Goal: Task Accomplishment & Management: Use online tool/utility

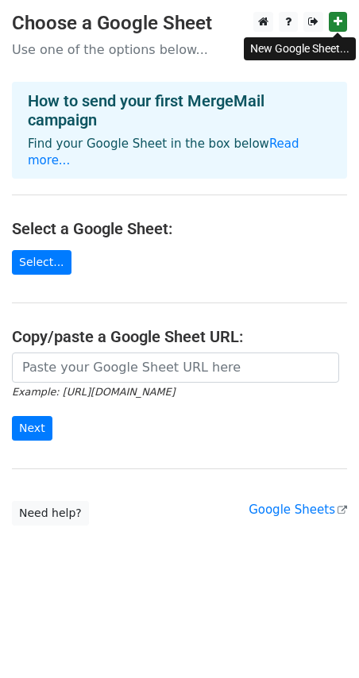
click at [334, 23] on icon at bounding box center [337, 21] width 9 height 11
click at [37, 250] on link "Select..." at bounding box center [42, 262] width 60 height 25
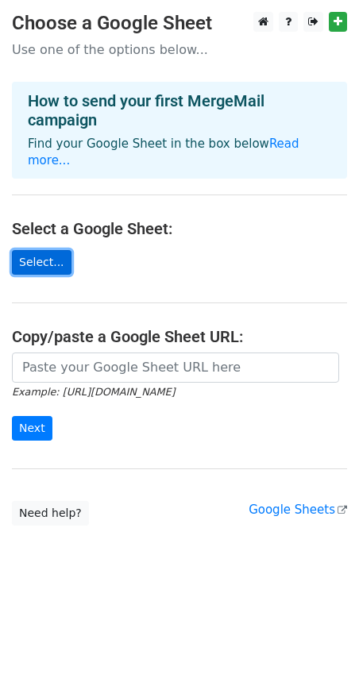
click at [40, 250] on link "Select..." at bounding box center [42, 262] width 60 height 25
click at [29, 251] on link "Select..." at bounding box center [42, 262] width 60 height 25
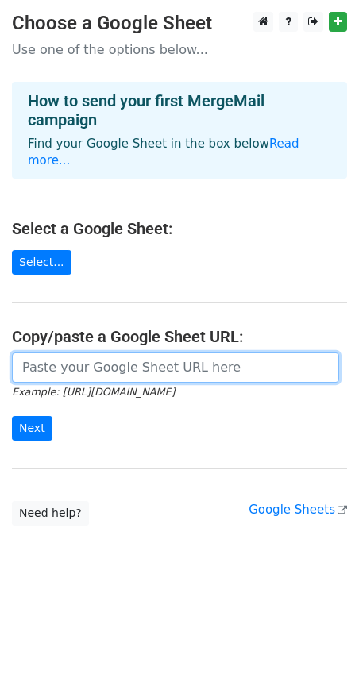
click at [102, 352] on input "url" at bounding box center [175, 367] width 327 height 30
paste input "https://docs.google.com/spreadsheets/d/1IKFaxRJrbytKXnzZu6slXNe0TXKVccrQr45D8AJ…"
type input "https://docs.google.com/spreadsheets/d/1IKFaxRJrbytKXnzZu6slXNe0TXKVccrQr45D8AJ…"
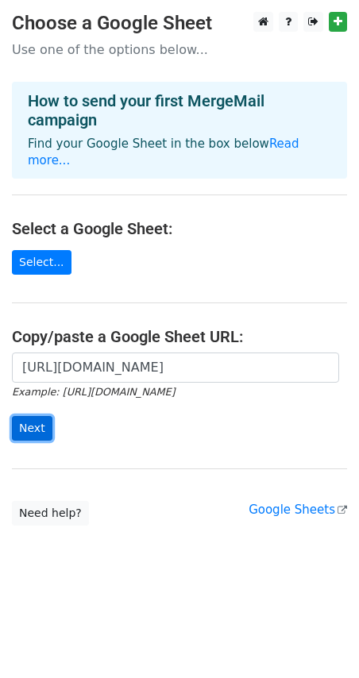
scroll to position [0, 0]
click at [31, 416] on input "Next" at bounding box center [32, 428] width 40 height 25
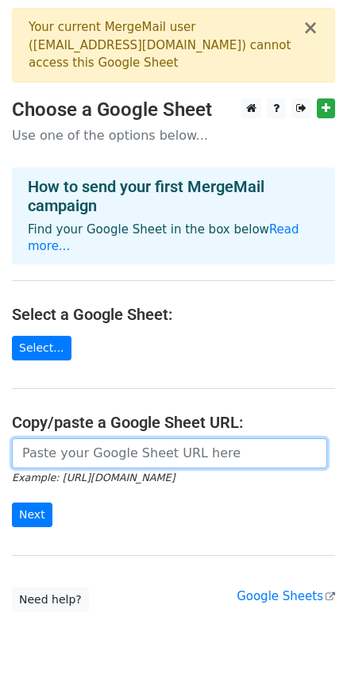
click at [113, 450] on input "url" at bounding box center [169, 453] width 315 height 30
paste input "https://docs.google.com/spreadsheets/d/1IKFaxRJrbytKXnzZu6slXNe0TXKVccrQr45D8AJ…"
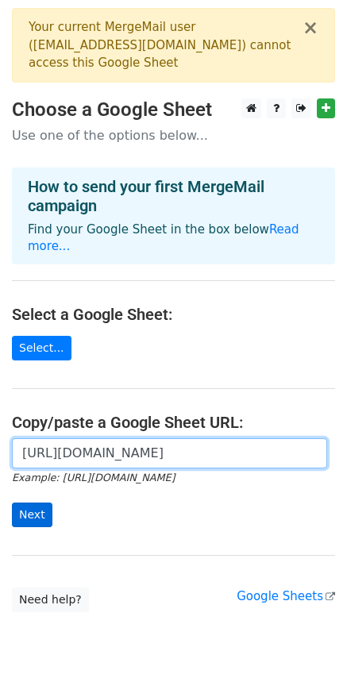
type input "https://docs.google.com/spreadsheets/d/1IKFaxRJrbytKXnzZu6slXNe0TXKVccrQr45D8AJ…"
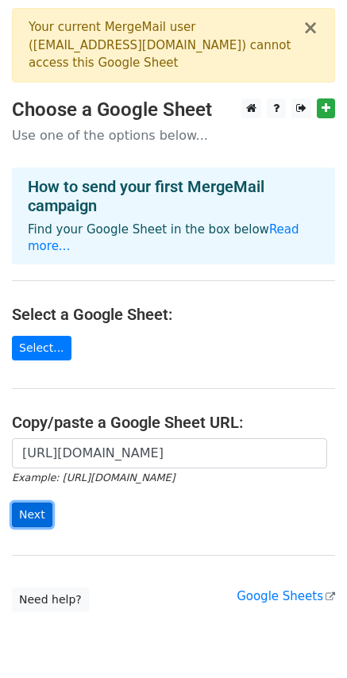
click at [29, 506] on input "Next" at bounding box center [32, 514] width 40 height 25
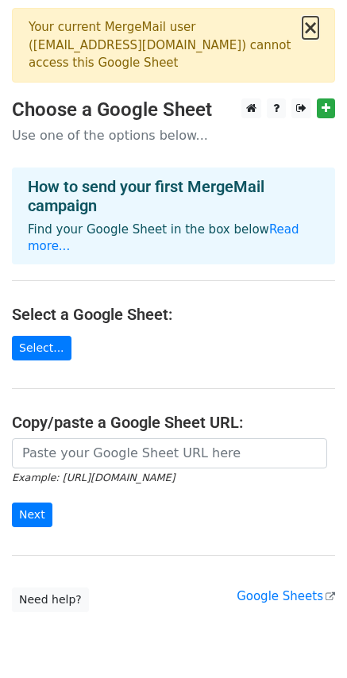
click at [306, 28] on button "×" at bounding box center [310, 27] width 16 height 19
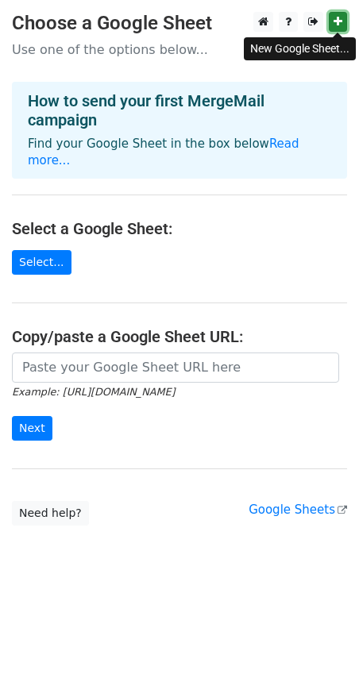
click at [340, 23] on icon at bounding box center [337, 21] width 9 height 11
click at [303, 502] on link "Google Sheets" at bounding box center [297, 509] width 98 height 14
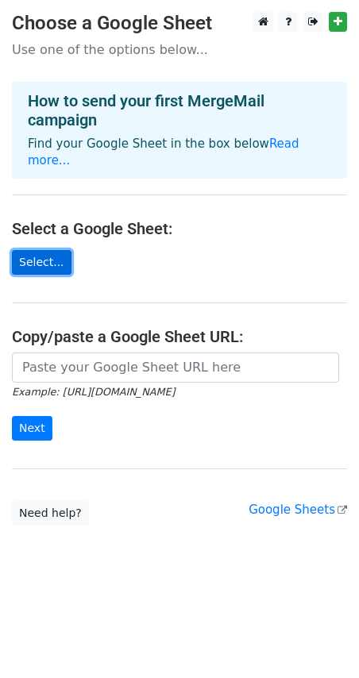
click at [50, 250] on link "Select..." at bounding box center [42, 262] width 60 height 25
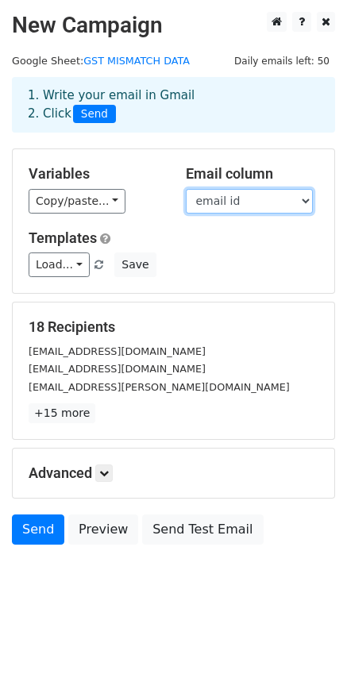
click at [242, 201] on select "email id invoice number invoice date invoice amount company name" at bounding box center [249, 201] width 127 height 25
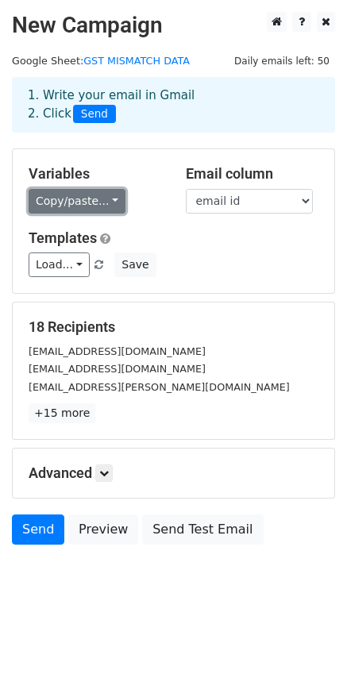
click at [74, 201] on link "Copy/paste..." at bounding box center [77, 201] width 97 height 25
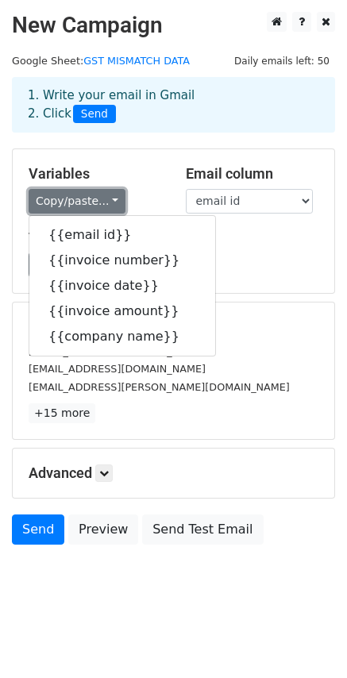
click at [74, 200] on link "Copy/paste..." at bounding box center [77, 201] width 97 height 25
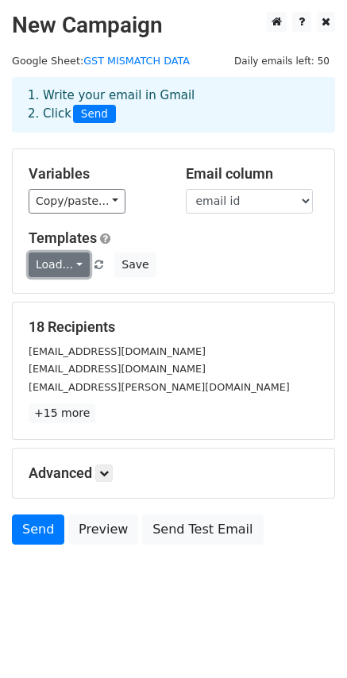
click at [55, 256] on link "Load..." at bounding box center [59, 264] width 61 height 25
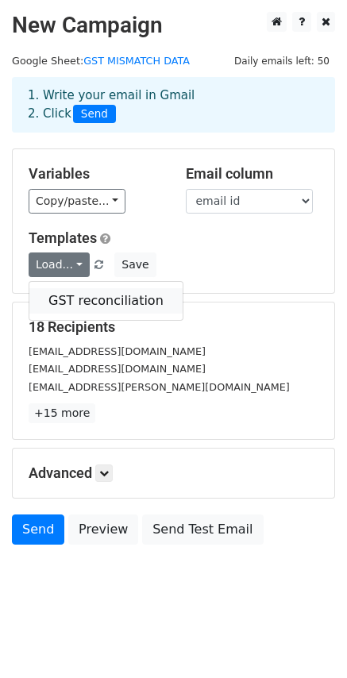
click at [73, 297] on link "GST reconciliation" at bounding box center [105, 300] width 153 height 25
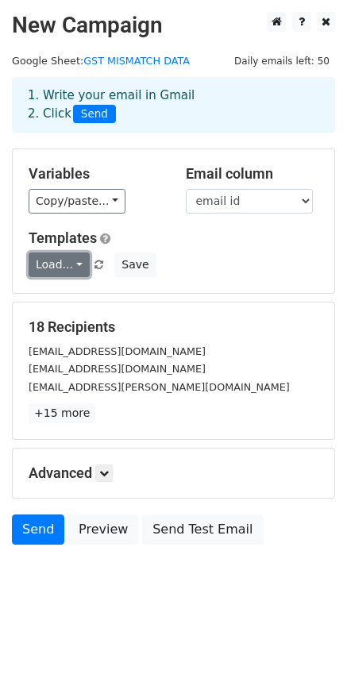
click at [62, 270] on link "Load..." at bounding box center [59, 264] width 61 height 25
click at [61, 269] on link "Load..." at bounding box center [59, 264] width 61 height 25
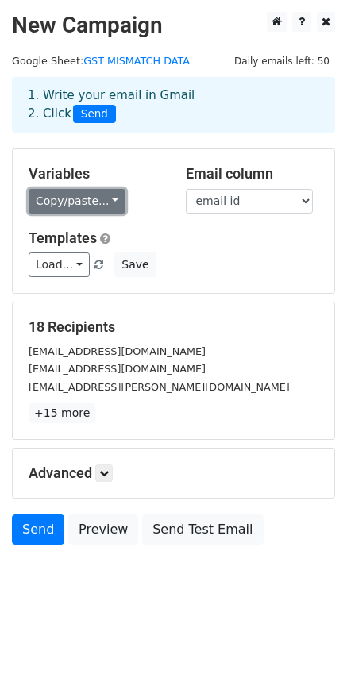
click at [78, 200] on link "Copy/paste..." at bounding box center [77, 201] width 97 height 25
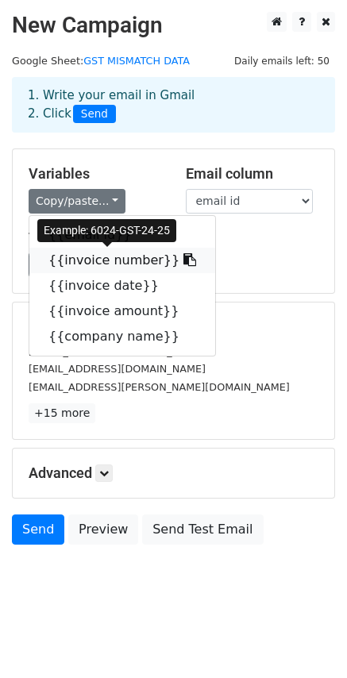
click at [78, 257] on link "{{invoice number}}" at bounding box center [122, 260] width 186 height 25
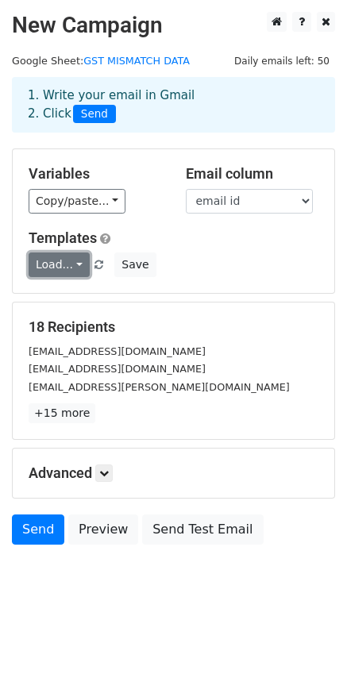
click at [62, 265] on link "Load..." at bounding box center [59, 264] width 61 height 25
click at [109, 475] on icon at bounding box center [104, 473] width 10 height 10
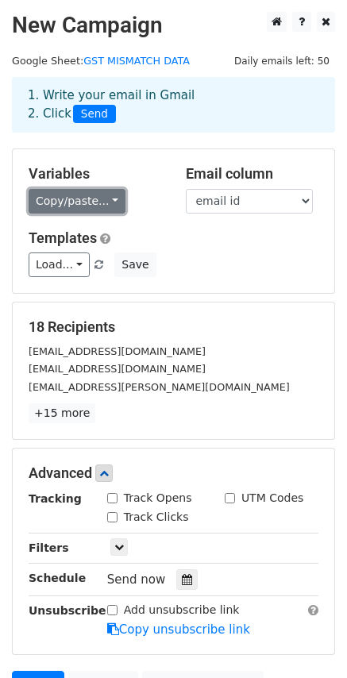
click at [65, 202] on link "Copy/paste..." at bounding box center [77, 201] width 97 height 25
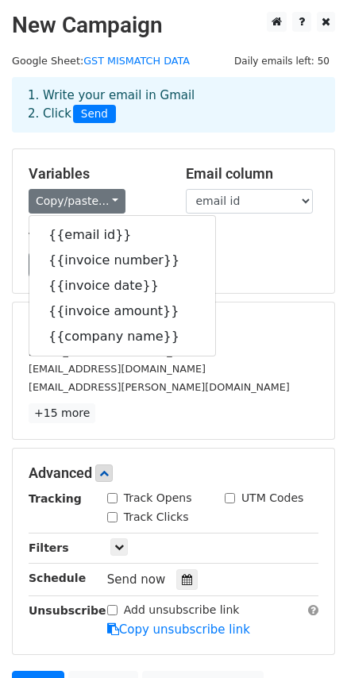
click at [285, 256] on div "Load... GST reconciliation Save" at bounding box center [173, 264] width 313 height 25
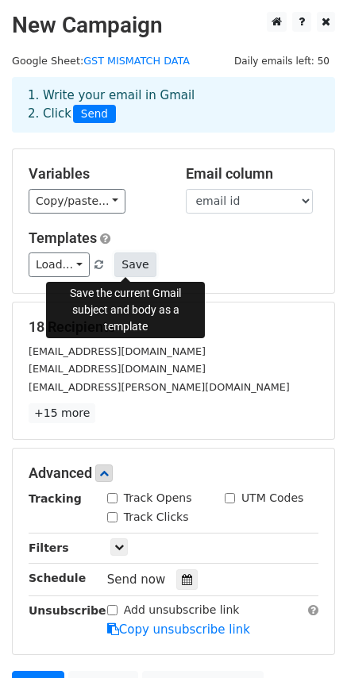
click at [131, 263] on button "Save" at bounding box center [134, 264] width 41 height 25
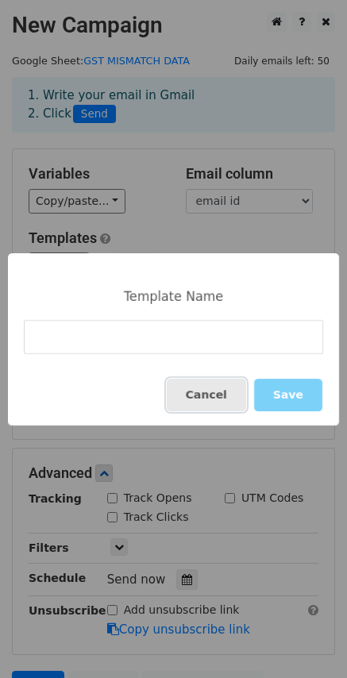
click at [227, 396] on button "Cancel" at bounding box center [206, 394] width 79 height 33
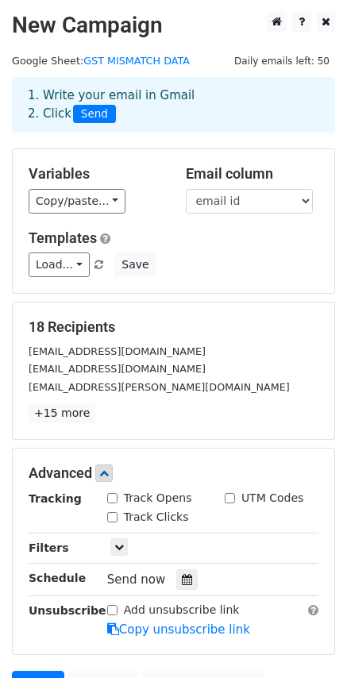
click at [94, 187] on div "Variables Copy/paste... {{email id}} {{invoice number}} {{invoice date}} {{invo…" at bounding box center [95, 189] width 157 height 48
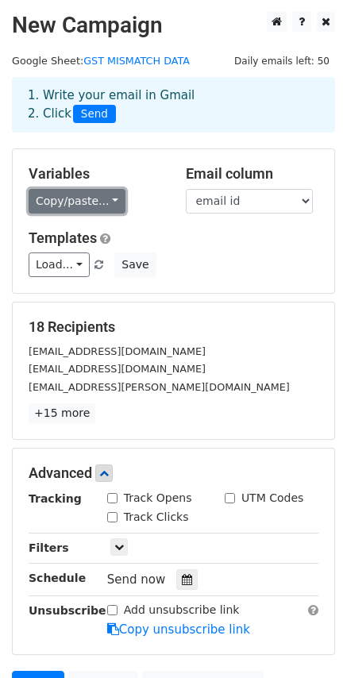
click at [98, 200] on link "Copy/paste..." at bounding box center [77, 201] width 97 height 25
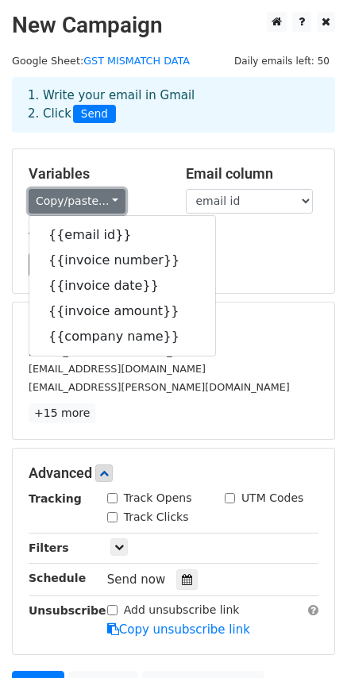
click at [98, 200] on link "Copy/paste..." at bounding box center [77, 201] width 97 height 25
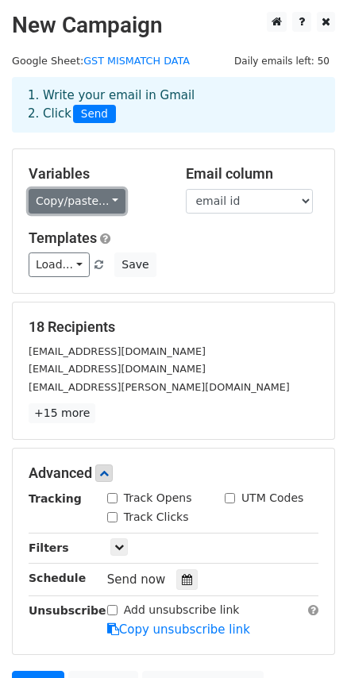
click at [93, 202] on link "Copy/paste..." at bounding box center [77, 201] width 97 height 25
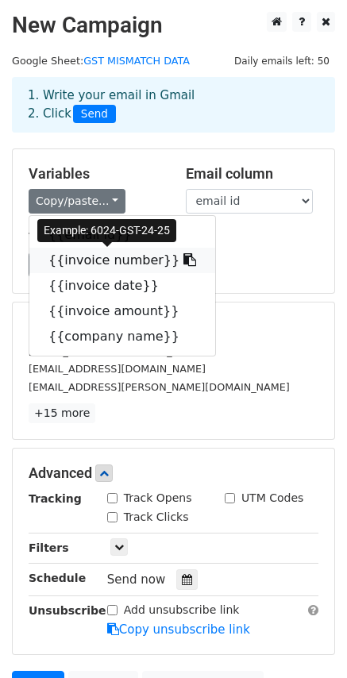
click at [86, 262] on link "{{invoice number}}" at bounding box center [122, 260] width 186 height 25
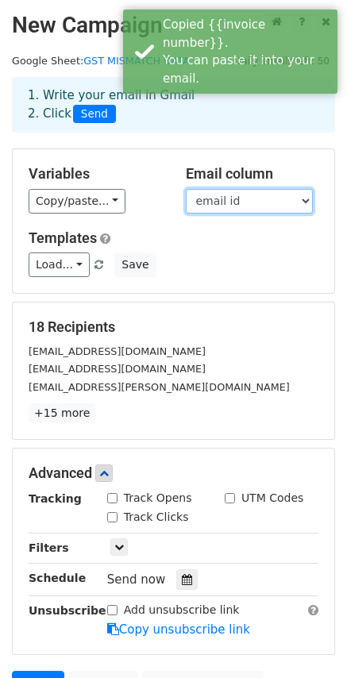
click at [234, 198] on select "email id invoice number invoice date invoice amount company name" at bounding box center [249, 201] width 127 height 25
click at [186, 189] on select "email id invoice number invoice date invoice amount company name" at bounding box center [249, 201] width 127 height 25
click at [240, 194] on select "email id invoice number invoice date invoice amount company name" at bounding box center [249, 201] width 127 height 25
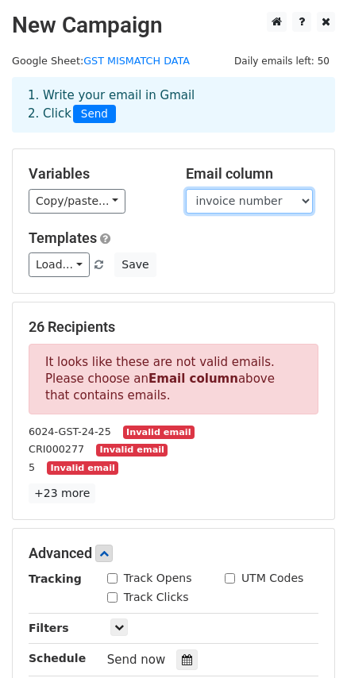
select select "email id"
click at [186, 189] on select "email id invoice number invoice date invoice amount company name" at bounding box center [249, 201] width 127 height 25
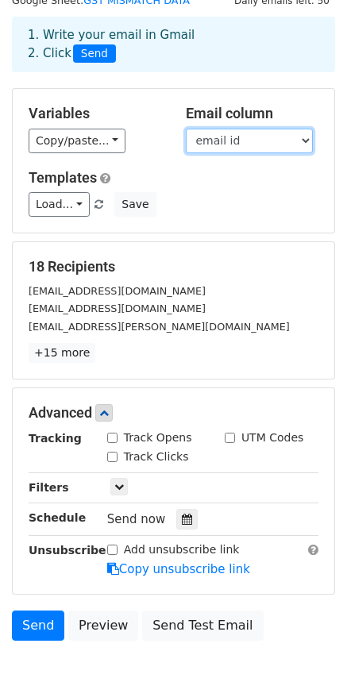
scroll to position [79, 0]
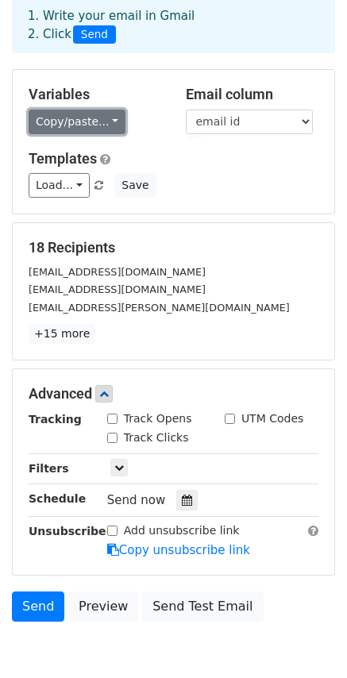
click at [98, 113] on link "Copy/paste..." at bounding box center [77, 122] width 97 height 25
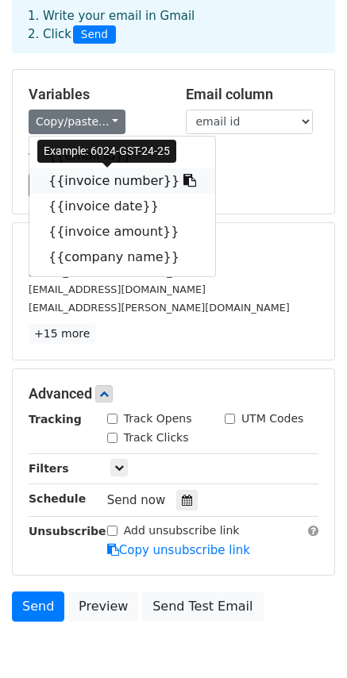
click at [83, 183] on link "{{invoice number}}" at bounding box center [122, 180] width 186 height 25
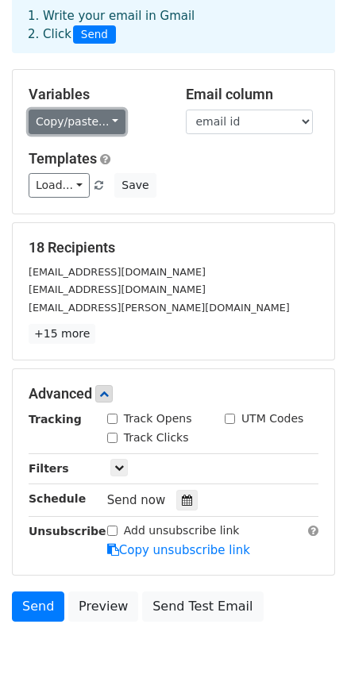
click at [79, 112] on link "Copy/paste..." at bounding box center [77, 122] width 97 height 25
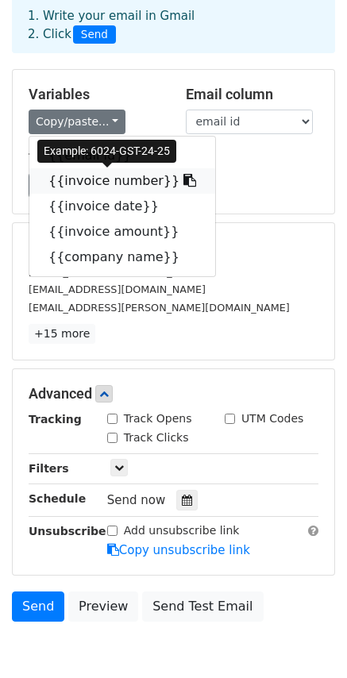
click at [82, 183] on link "{{invoice number}}" at bounding box center [122, 180] width 186 height 25
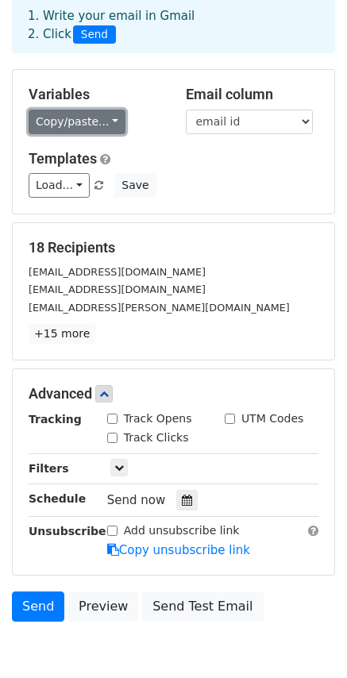
click at [70, 121] on link "Copy/paste..." at bounding box center [77, 122] width 97 height 25
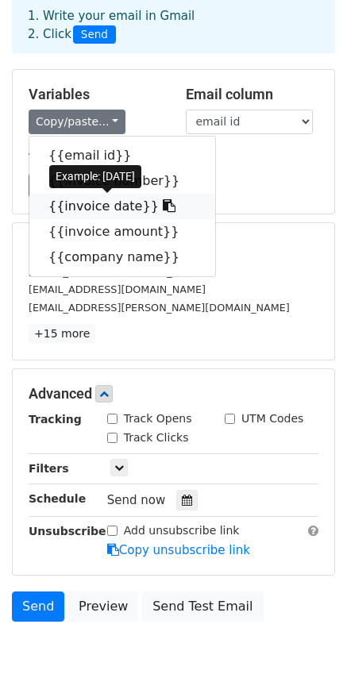
click at [94, 207] on link "{{invoice date}}" at bounding box center [122, 206] width 186 height 25
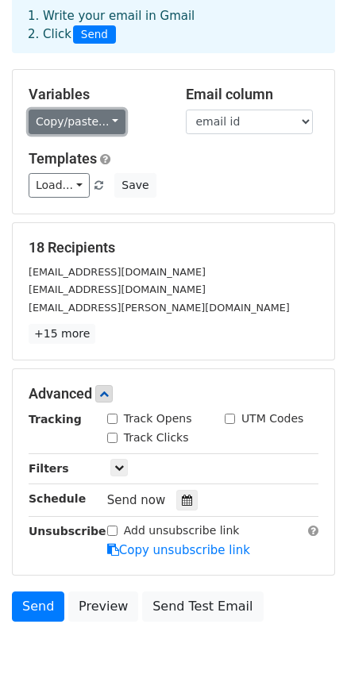
click at [64, 111] on link "Copy/paste..." at bounding box center [77, 122] width 97 height 25
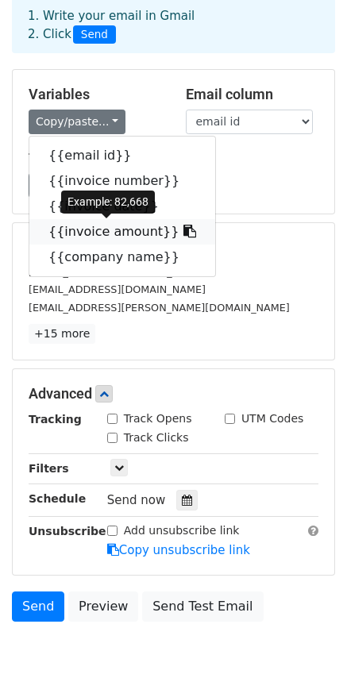
click at [86, 227] on link "{{invoice amount}}" at bounding box center [122, 231] width 186 height 25
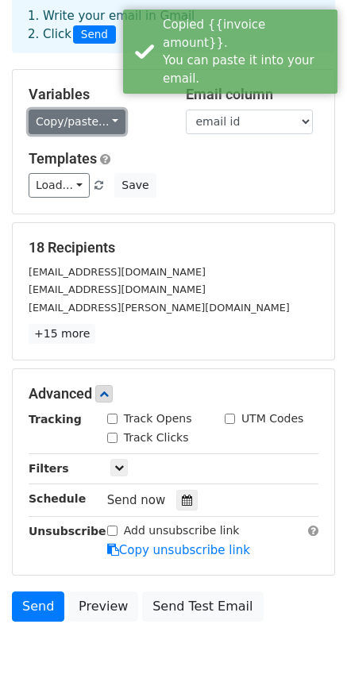
click at [86, 122] on link "Copy/paste..." at bounding box center [77, 122] width 97 height 25
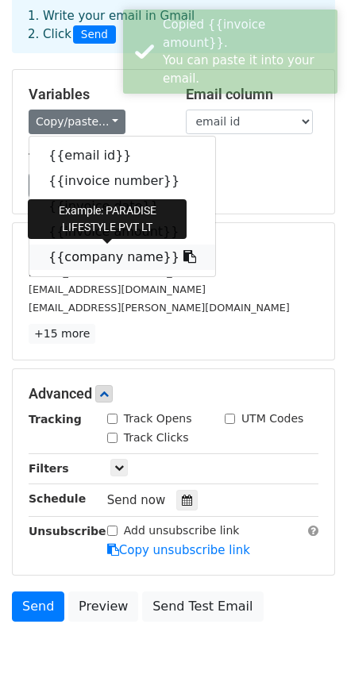
click at [76, 252] on link "{{company name}}" at bounding box center [122, 256] width 186 height 25
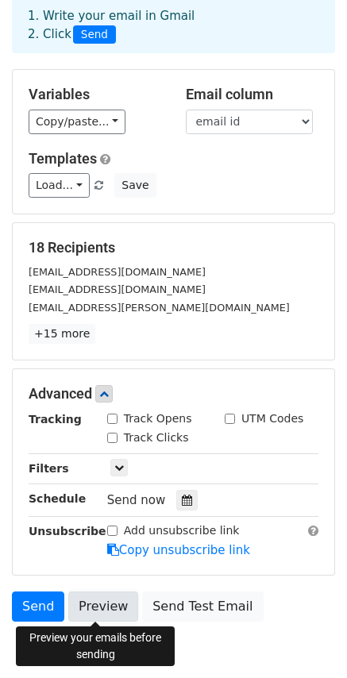
click at [106, 609] on link "Preview" at bounding box center [103, 606] width 70 height 30
click at [110, 614] on link "Preview" at bounding box center [103, 606] width 70 height 30
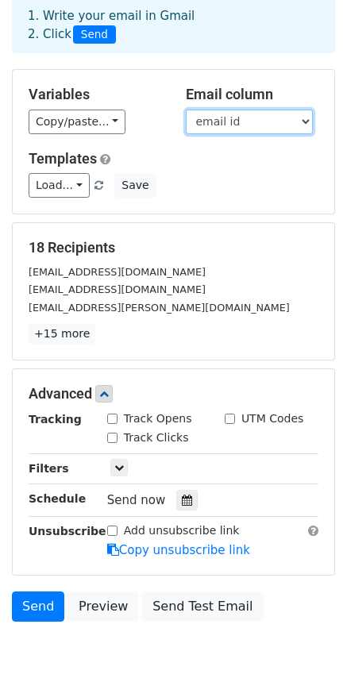
click at [206, 121] on select "email id invoice number invoice date invoice amount company name" at bounding box center [249, 122] width 127 height 25
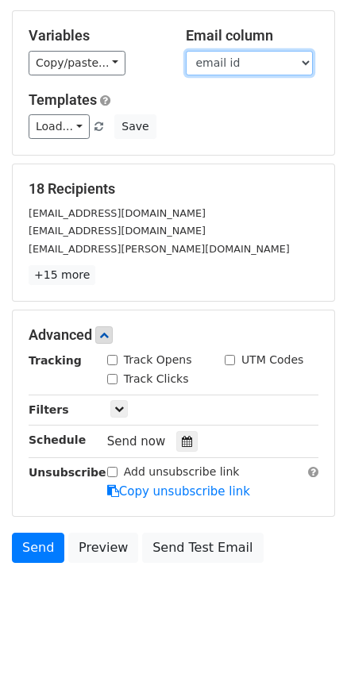
scroll to position [157, 0]
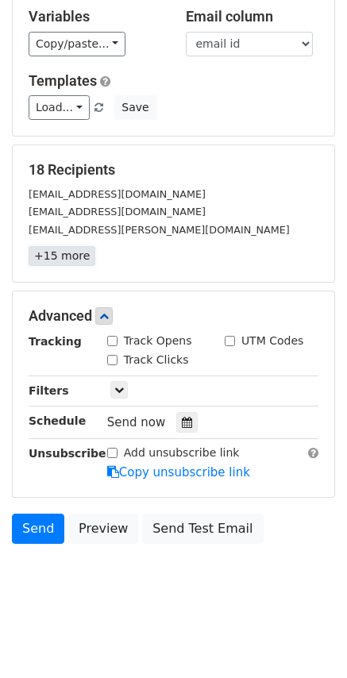
click at [70, 253] on link "+15 more" at bounding box center [62, 256] width 67 height 20
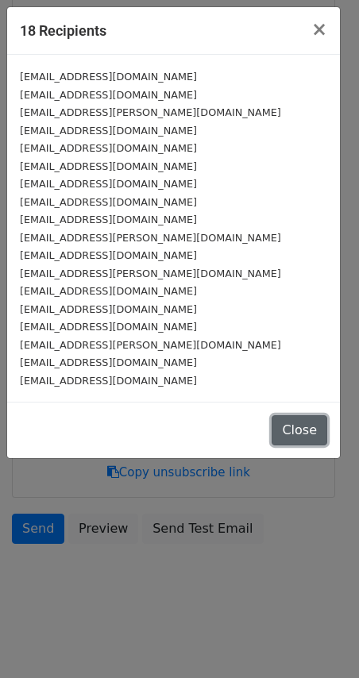
click at [303, 421] on button "Close" at bounding box center [299, 430] width 56 height 30
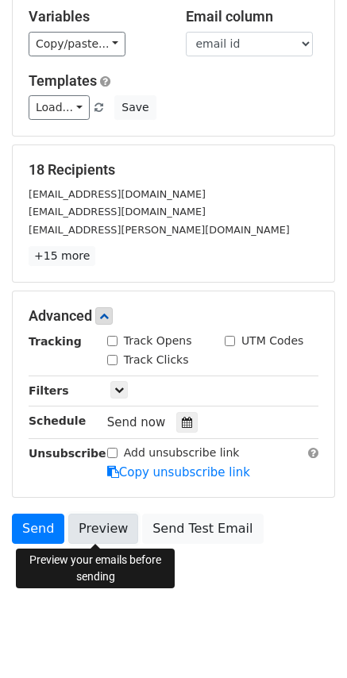
click at [107, 532] on link "Preview" at bounding box center [103, 528] width 70 height 30
click at [117, 532] on link "Preview" at bounding box center [103, 528] width 70 height 30
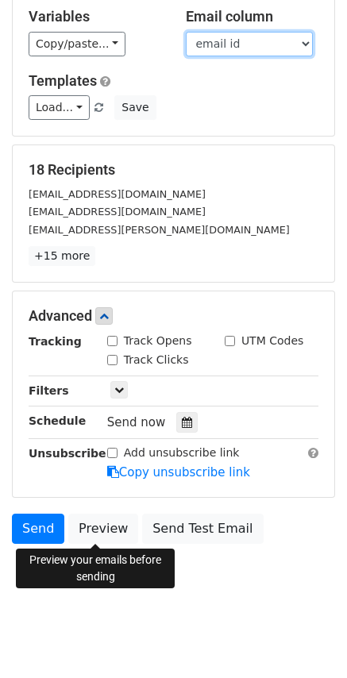
click at [252, 36] on select "email id invoice number invoice date invoice amount company name" at bounding box center [249, 44] width 127 height 25
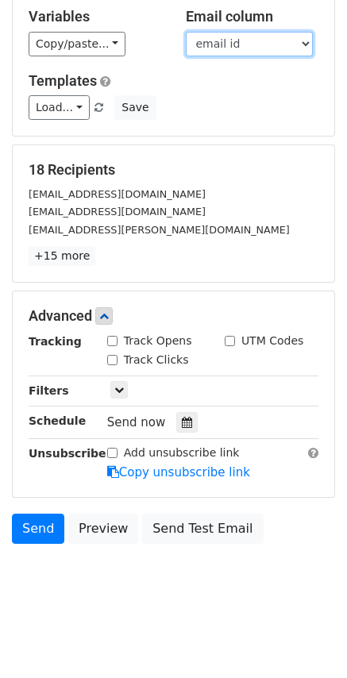
click at [186, 32] on select "email id invoice number invoice date invoice amount company name" at bounding box center [249, 44] width 127 height 25
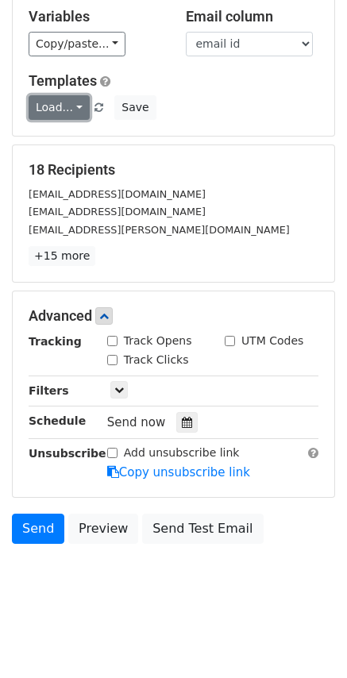
click at [69, 95] on link "Load..." at bounding box center [59, 107] width 61 height 25
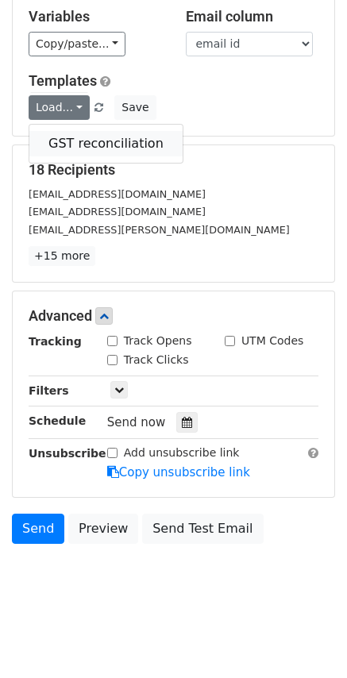
click at [96, 139] on link "GST reconciliation" at bounding box center [105, 143] width 153 height 25
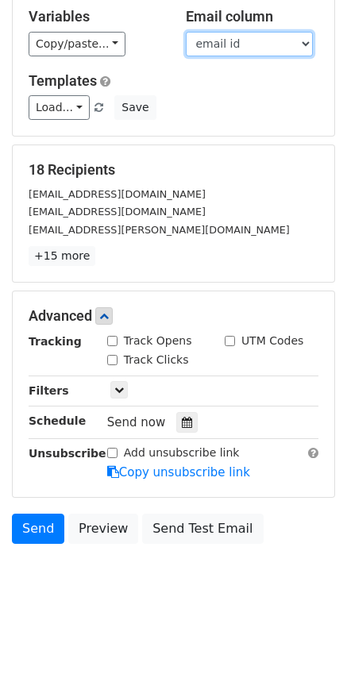
click at [242, 44] on select "email id invoice number invoice date invoice amount company name" at bounding box center [249, 44] width 127 height 25
click at [186, 32] on select "email id invoice number invoice date invoice amount company name" at bounding box center [249, 44] width 127 height 25
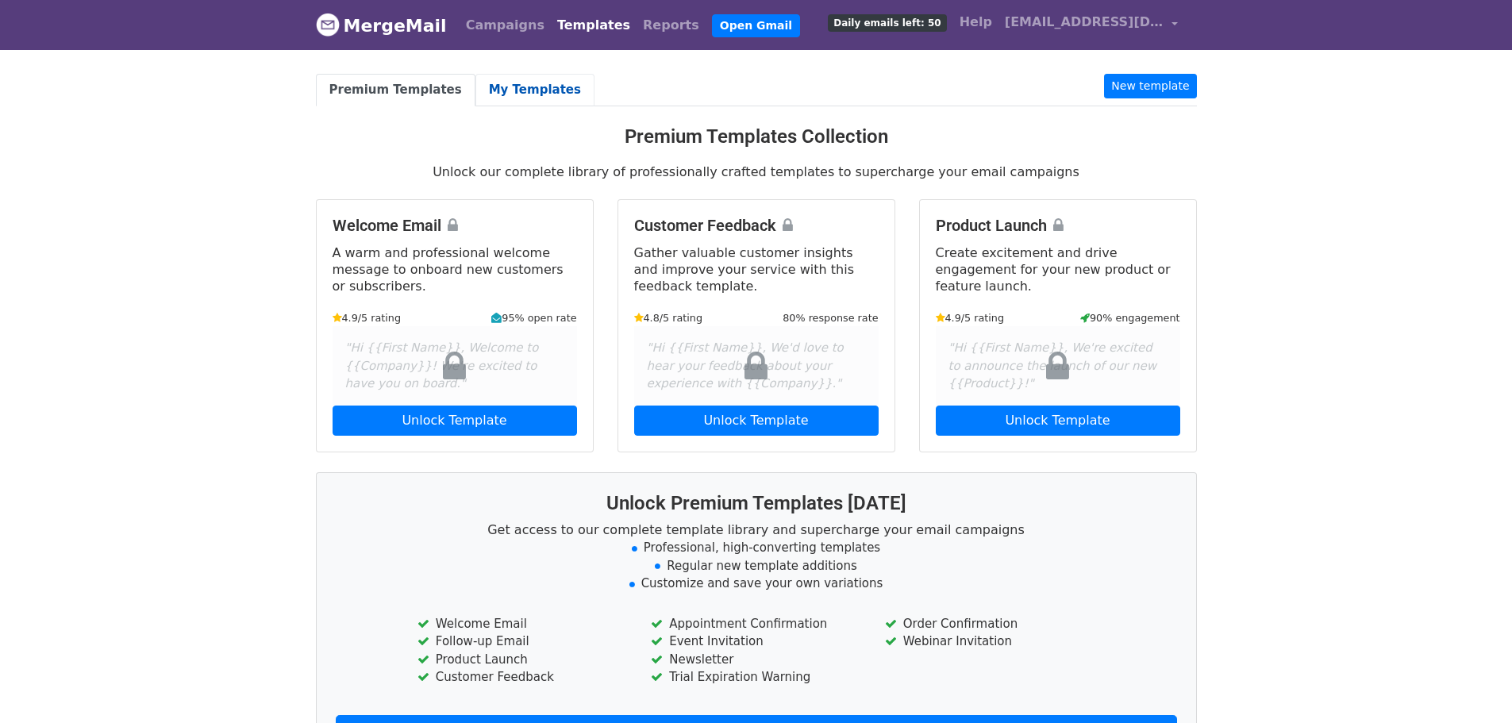
click at [517, 86] on link "My Templates" at bounding box center [534, 90] width 119 height 33
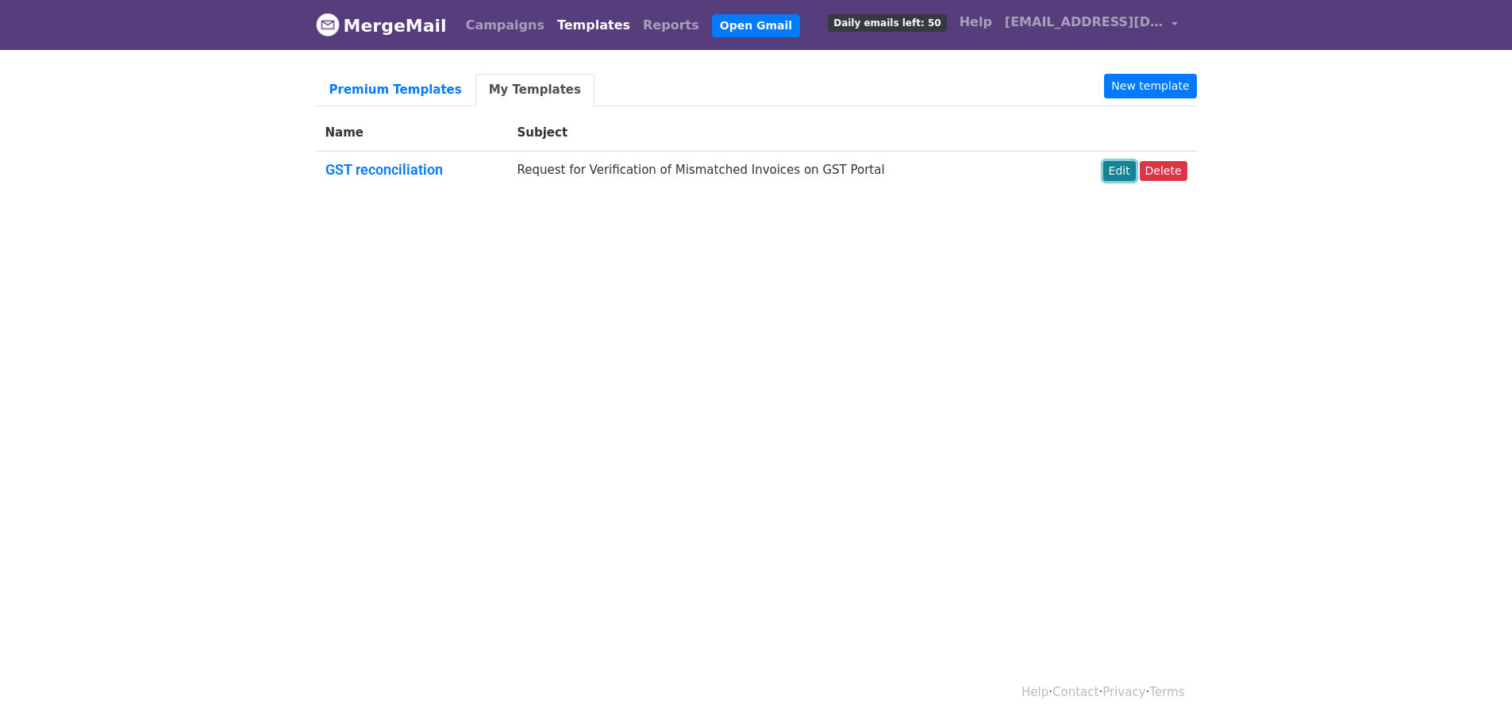
click at [1128, 168] on link "Edit" at bounding box center [1119, 171] width 33 height 20
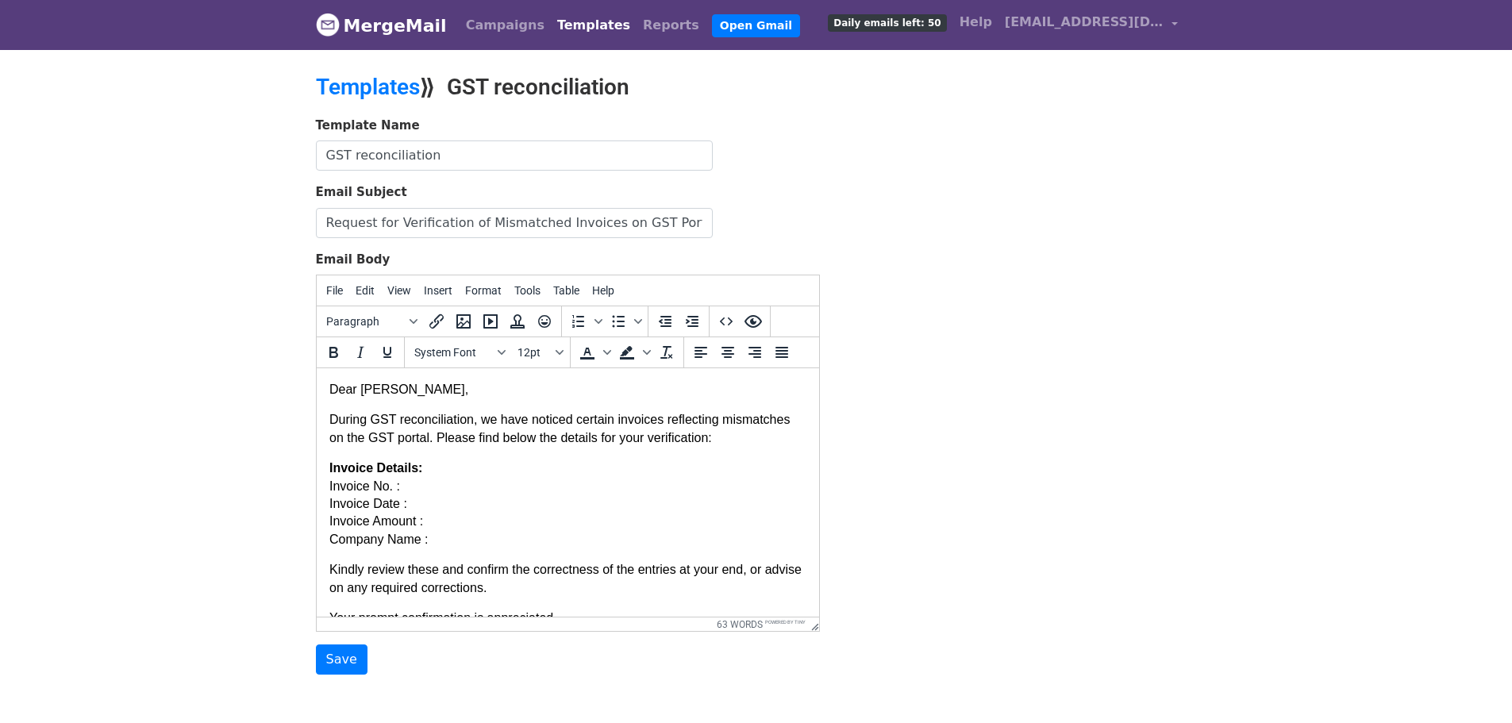
click at [421, 490] on p "Invoice Details: Invoice No. : Invoice Date : Invoice Amount : Company Name :" at bounding box center [567, 503] width 477 height 89
click at [434, 295] on span "Insert" at bounding box center [438, 290] width 29 height 13
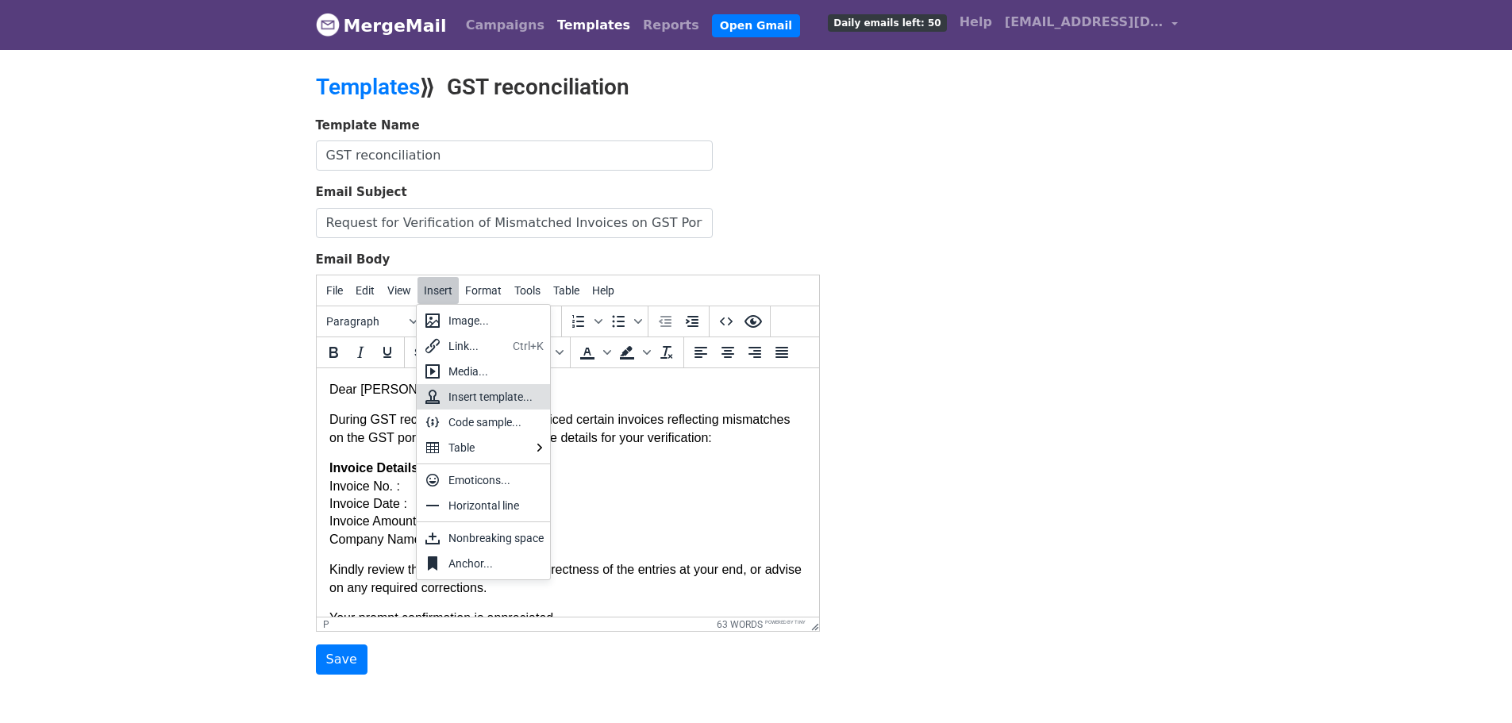
click at [473, 399] on div "Insert template..." at bounding box center [495, 396] width 95 height 19
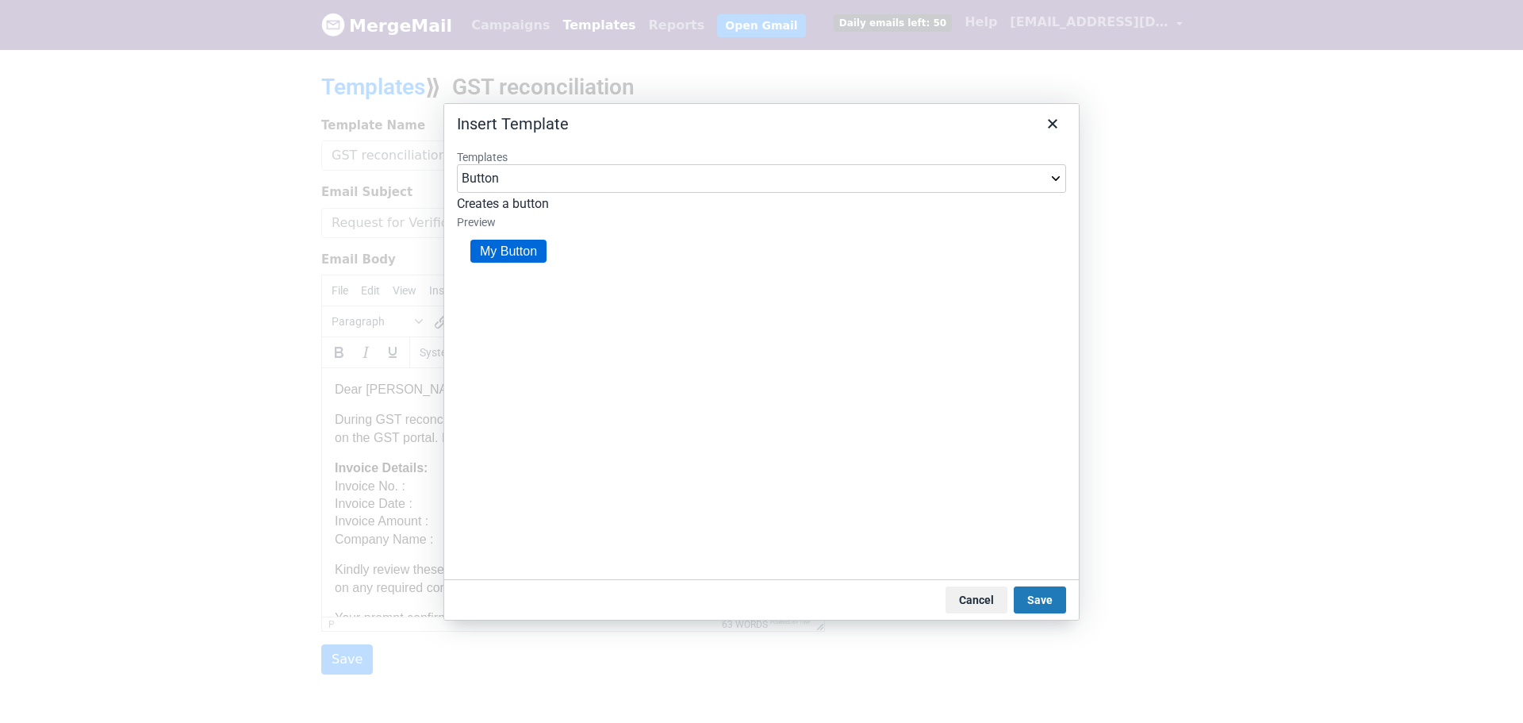
click at [713, 174] on select "Button Button (Large) Header" at bounding box center [761, 178] width 609 height 29
click at [532, 256] on link "My Button" at bounding box center [509, 250] width 76 height 23
click at [975, 594] on button "Cancel" at bounding box center [977, 599] width 62 height 27
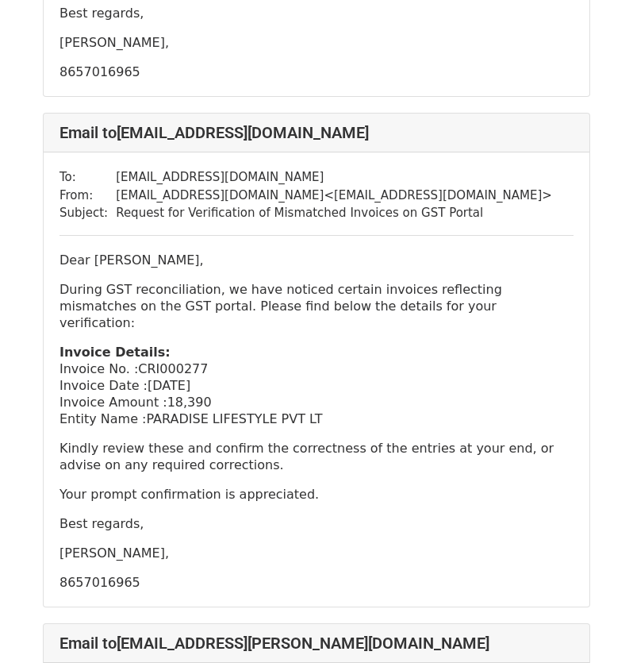
scroll to position [555, 0]
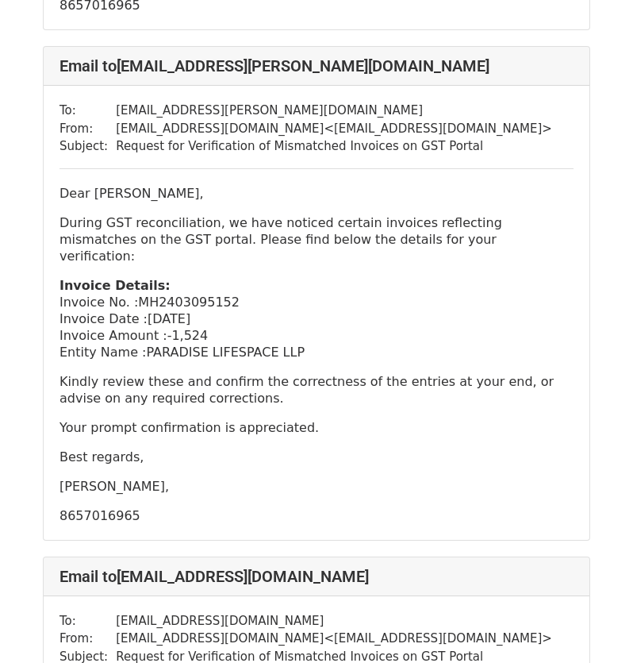
scroll to position [5518, 0]
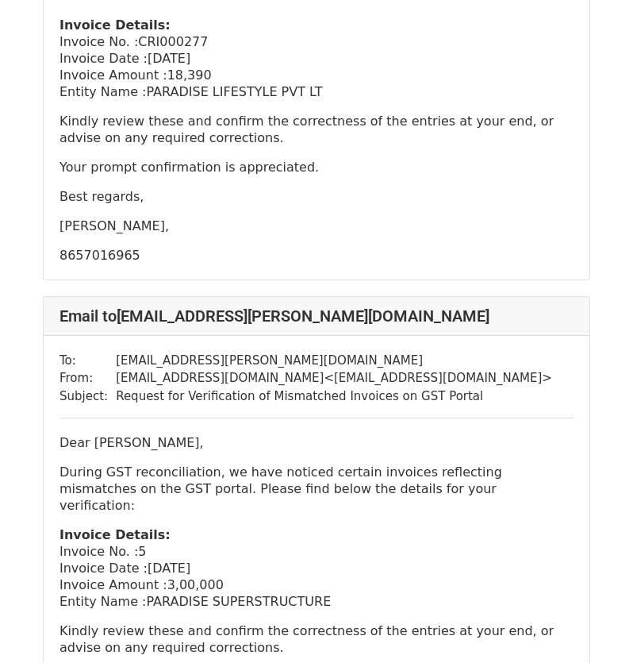
scroll to position [1032, 0]
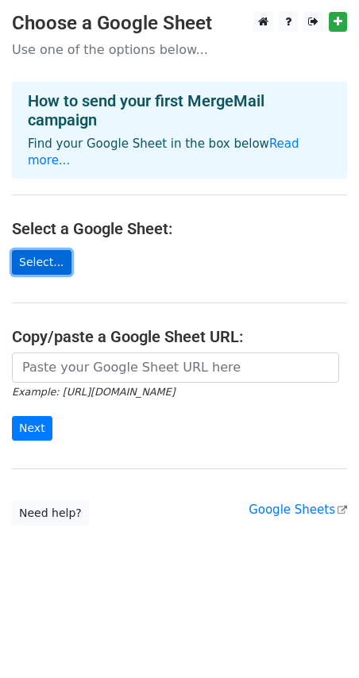
click at [29, 250] on link "Select..." at bounding box center [42, 262] width 60 height 25
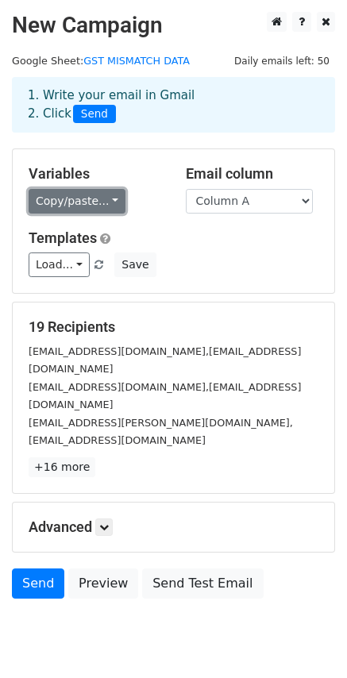
click at [110, 202] on link "Copy/paste..." at bounding box center [77, 201] width 97 height 25
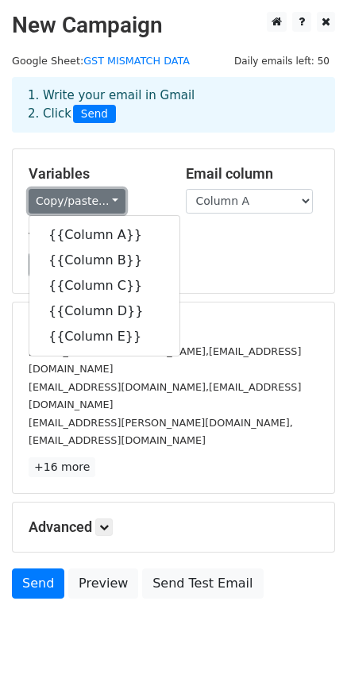
click at [110, 202] on link "Copy/paste..." at bounding box center [77, 201] width 97 height 25
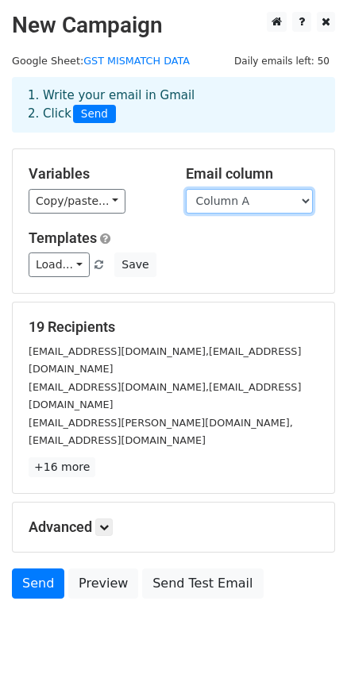
click at [194, 193] on select "Column A Column B Column C Column D Column E" at bounding box center [249, 201] width 127 height 25
click at [195, 196] on select "Column A Column B Column C Column D Column E" at bounding box center [249, 201] width 127 height 25
click at [203, 206] on select "Column A Column B Column C Column D Column E" at bounding box center [249, 201] width 127 height 25
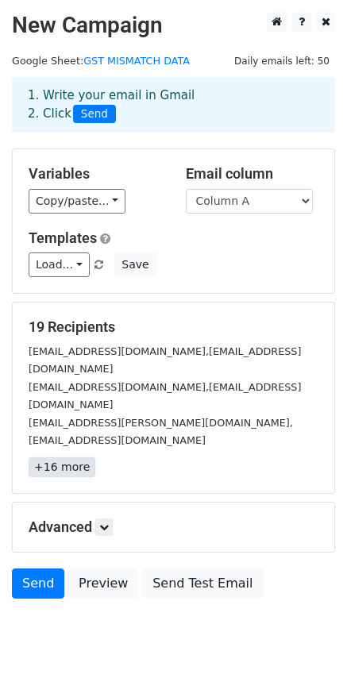
click at [73, 457] on link "+16 more" at bounding box center [62, 467] width 67 height 20
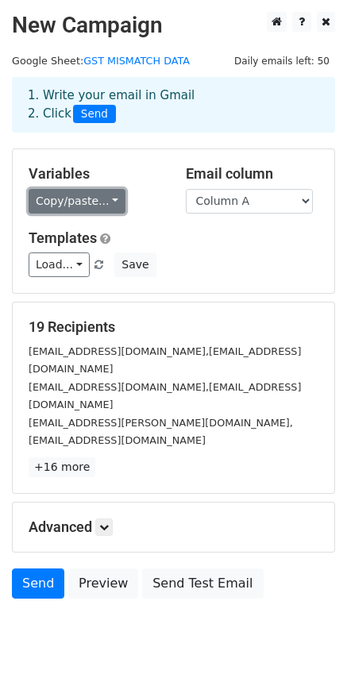
click at [79, 201] on link "Copy/paste..." at bounding box center [77, 201] width 97 height 25
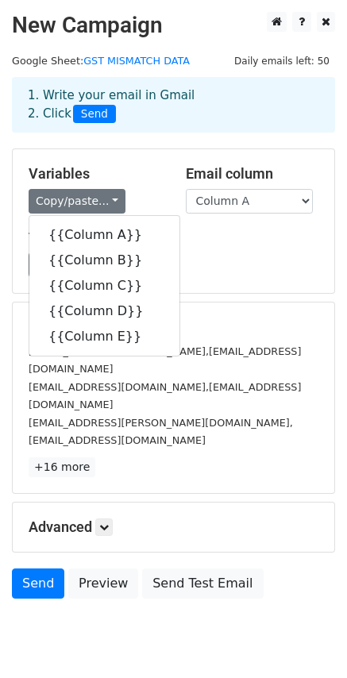
click at [248, 288] on div "Variables Copy/paste... {{Column A}} {{Column B}} {{Column C}} {{Column D}} {{C…" at bounding box center [173, 221] width 321 height 144
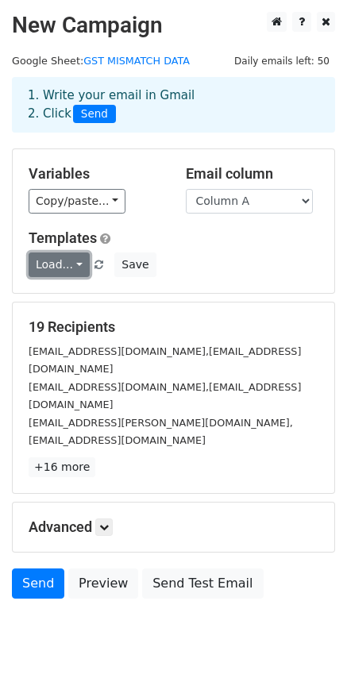
click at [61, 267] on link "Load..." at bounding box center [59, 264] width 61 height 25
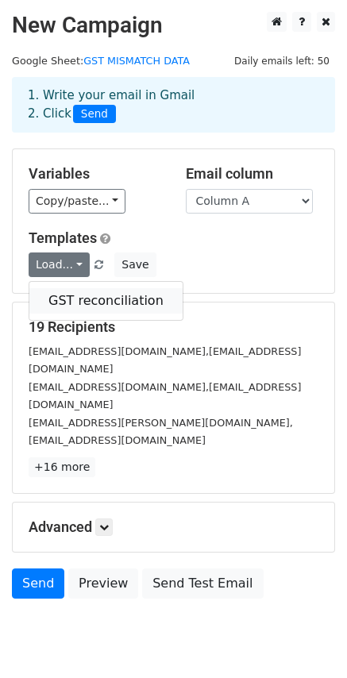
click at [71, 304] on link "GST reconciliation" at bounding box center [105, 300] width 153 height 25
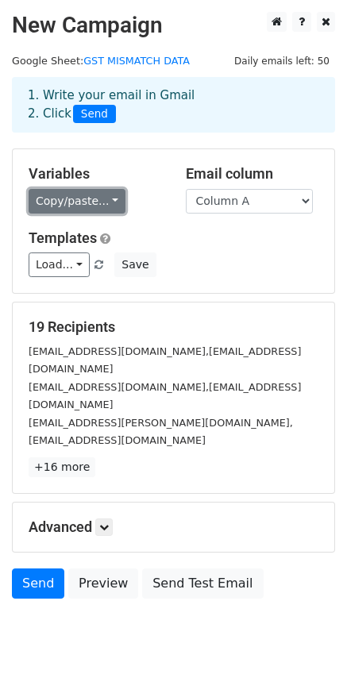
click at [99, 205] on link "Copy/paste..." at bounding box center [77, 201] width 97 height 25
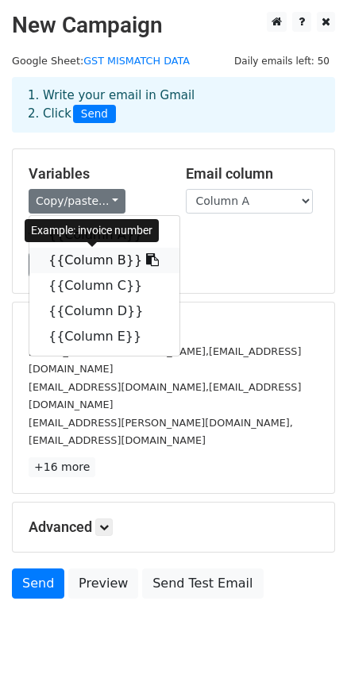
click at [93, 254] on link "{{Column B}}" at bounding box center [104, 260] width 150 height 25
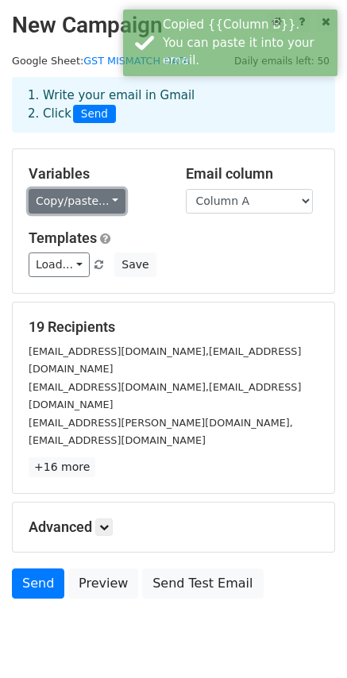
click at [72, 204] on link "Copy/paste..." at bounding box center [77, 201] width 97 height 25
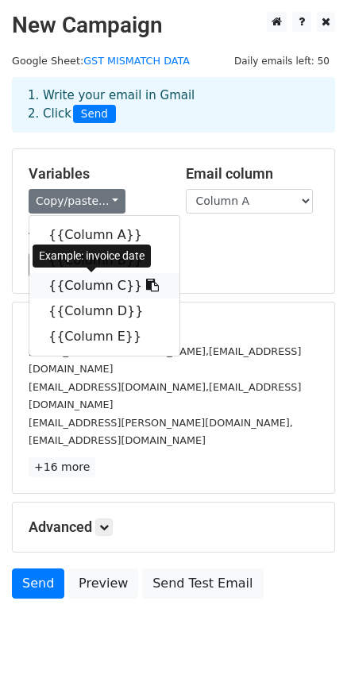
click at [80, 282] on link "{{Column C}}" at bounding box center [104, 285] width 150 height 25
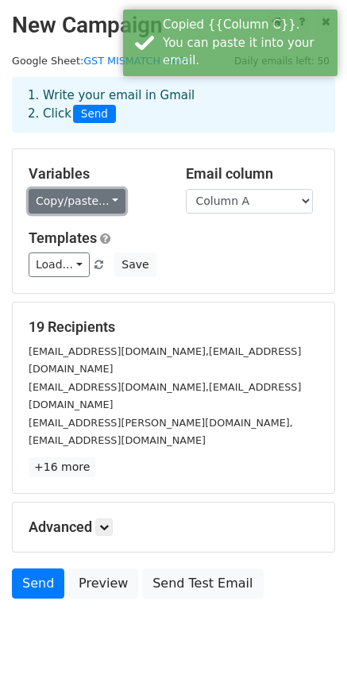
click at [85, 197] on link "Copy/paste..." at bounding box center [77, 201] width 97 height 25
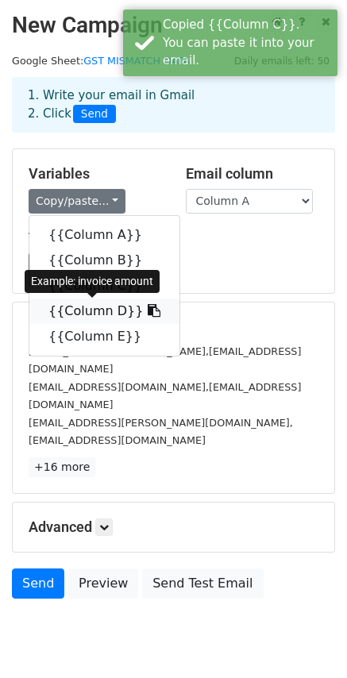
click at [79, 301] on link "{{Column D}}" at bounding box center [104, 310] width 150 height 25
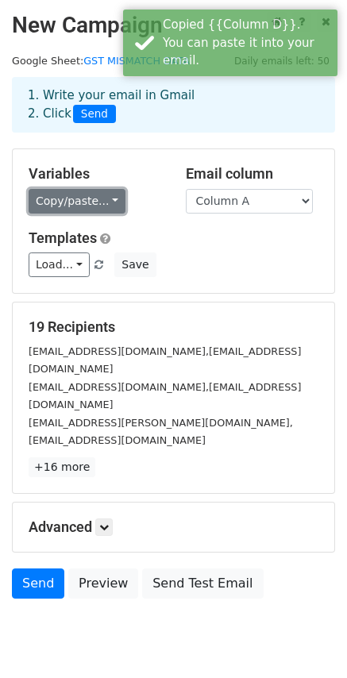
click at [101, 204] on link "Copy/paste..." at bounding box center [77, 201] width 97 height 25
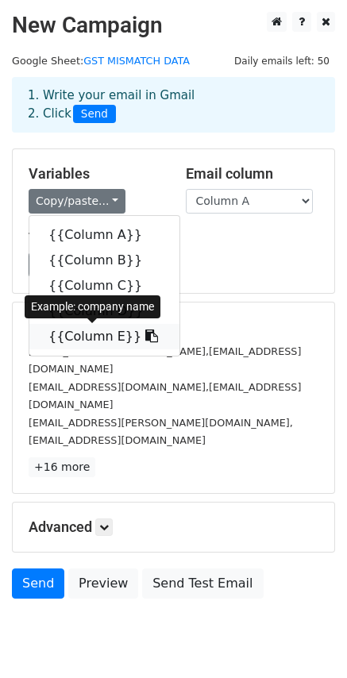
click at [79, 334] on link "{{Column E}}" at bounding box center [104, 336] width 150 height 25
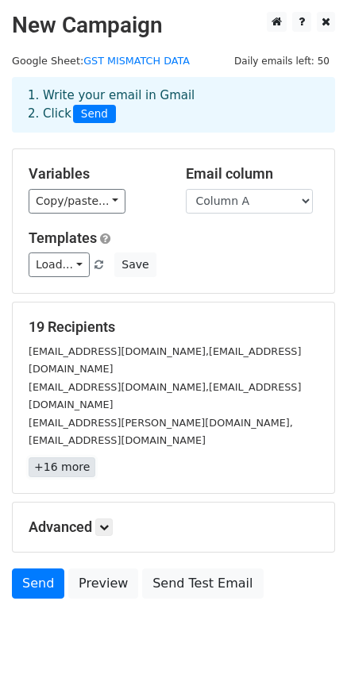
click at [62, 457] on link "+16 more" at bounding box center [62, 467] width 67 height 20
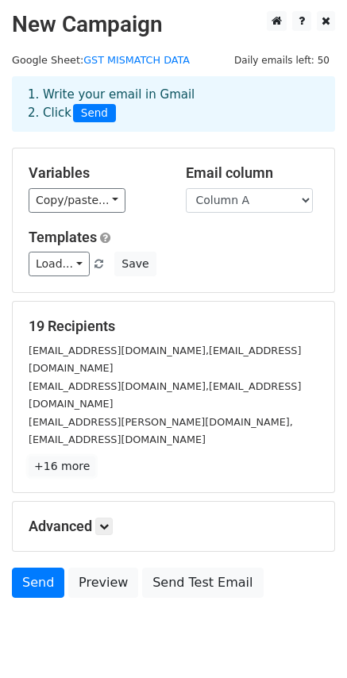
scroll to position [2, 0]
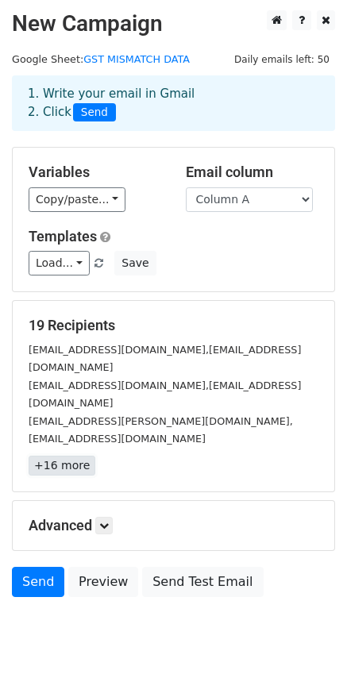
click at [73, 455] on link "+16 more" at bounding box center [62, 465] width 67 height 20
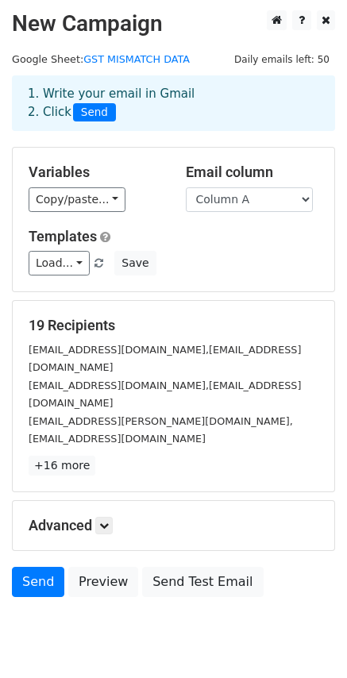
click at [84, 512] on form "Variables Copy/paste... {{Column A}} {{Column B}} {{Column C}} {{Column D}} {{C…" at bounding box center [173, 376] width 323 height 458
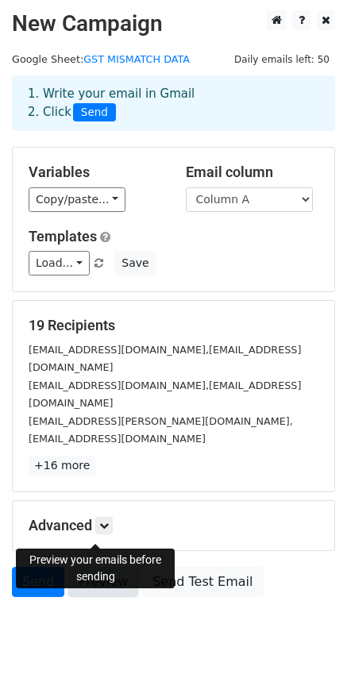
click at [88, 567] on link "Preview" at bounding box center [103, 582] width 70 height 30
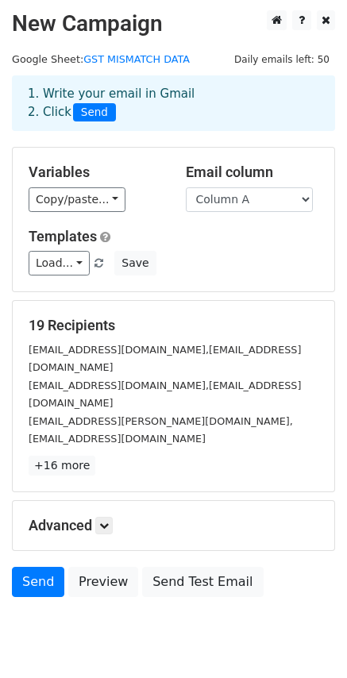
click at [127, 608] on body "New Campaign Daily emails left: 50 Google Sheet: GST MISMATCH DATA 1. Write you…" at bounding box center [173, 339] width 347 height 658
drag, startPoint x: 94, startPoint y: 463, endPoint x: 100, endPoint y: 472, distance: 10.3
click at [94, 517] on h5 "Advanced" at bounding box center [174, 525] width 290 height 17
click at [103, 521] on icon at bounding box center [104, 526] width 10 height 10
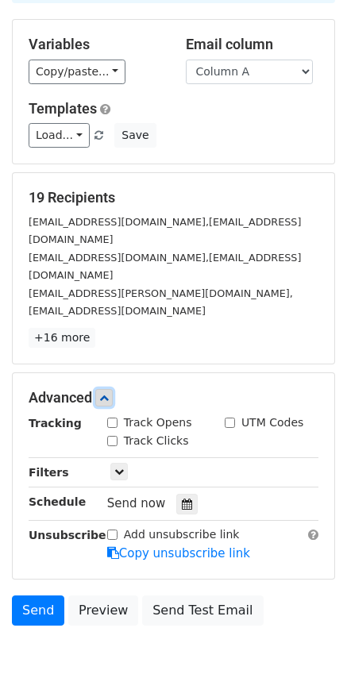
scroll to position [157, 0]
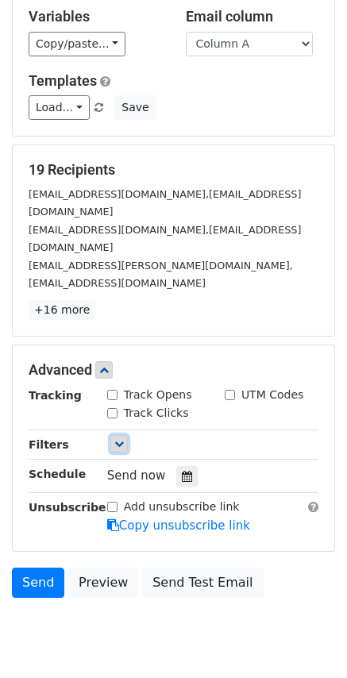
click at [121, 439] on icon at bounding box center [119, 444] width 10 height 10
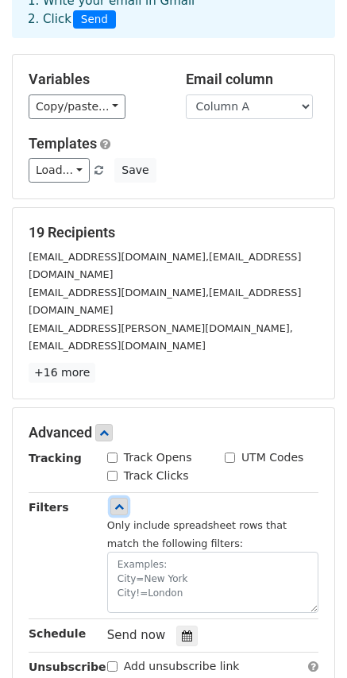
scroll to position [254, 0]
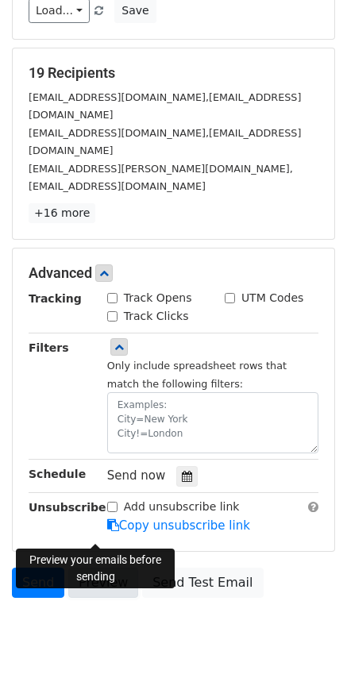
click at [113, 567] on link "Preview" at bounding box center [103, 582] width 70 height 30
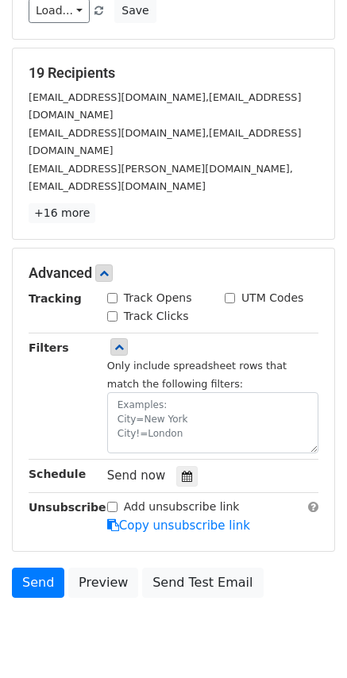
click at [103, 567] on div "Send Preview Send Test Email" at bounding box center [173, 586] width 347 height 38
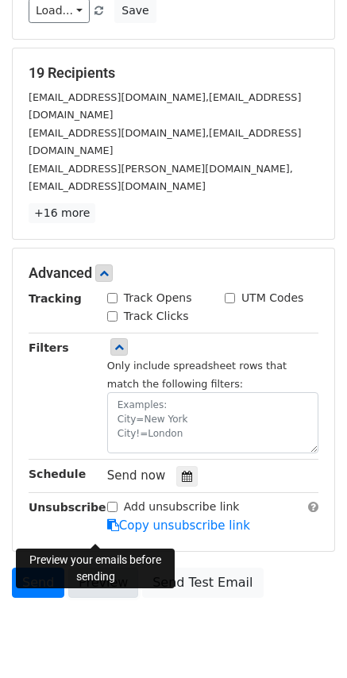
click at [103, 567] on link "Preview" at bounding box center [103, 582] width 70 height 30
click at [107, 567] on link "Preview" at bounding box center [103, 582] width 70 height 30
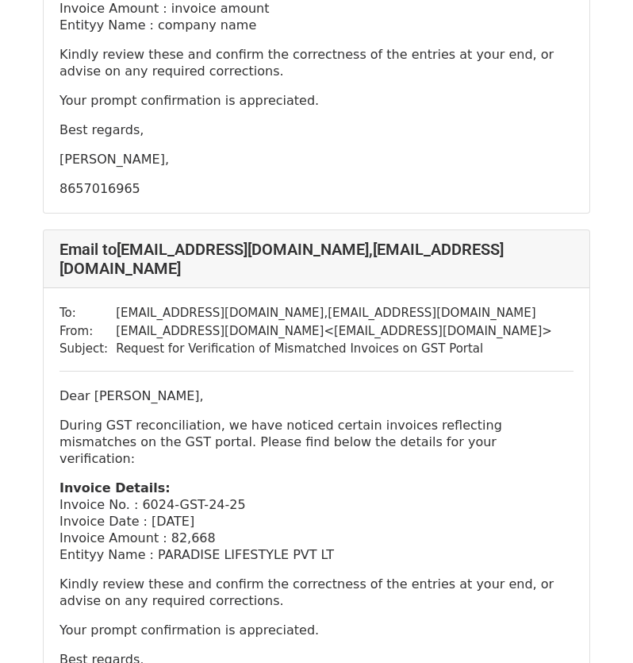
scroll to position [555, 0]
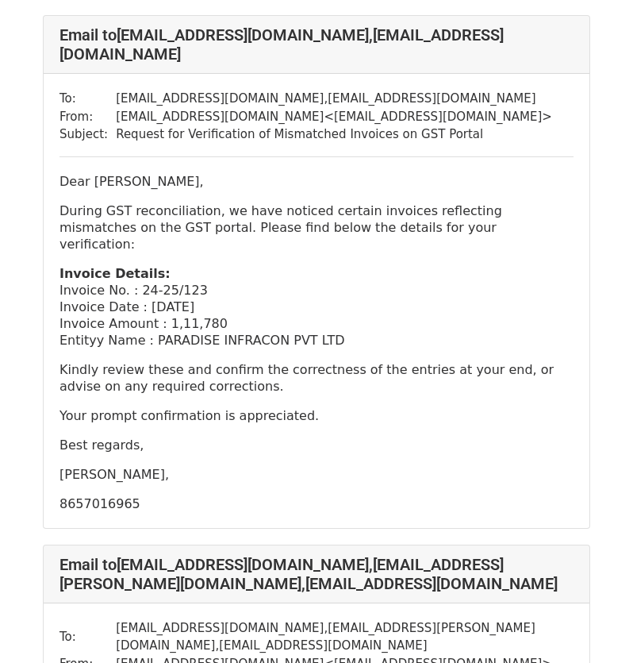
scroll to position [9023, 0]
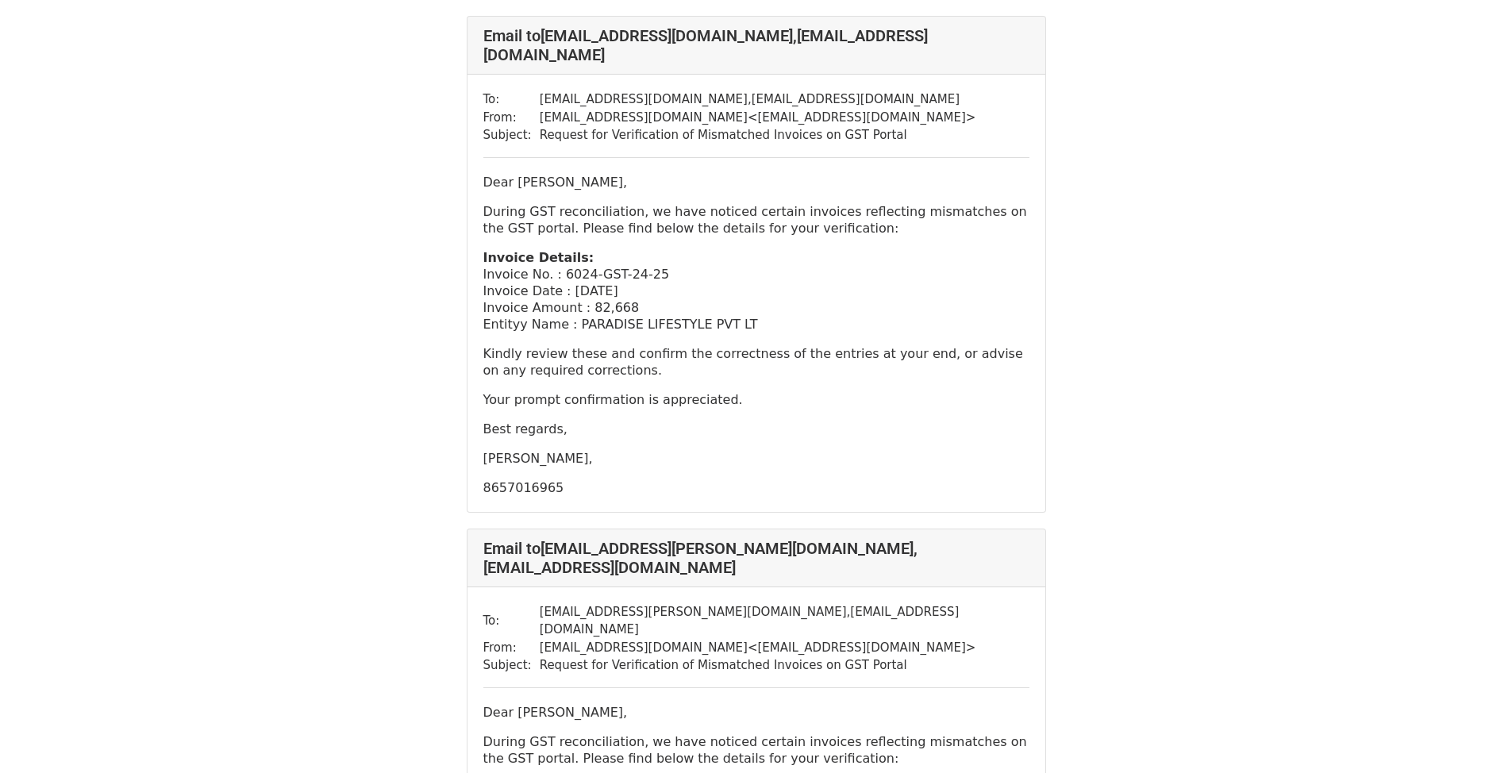
scroll to position [635, 0]
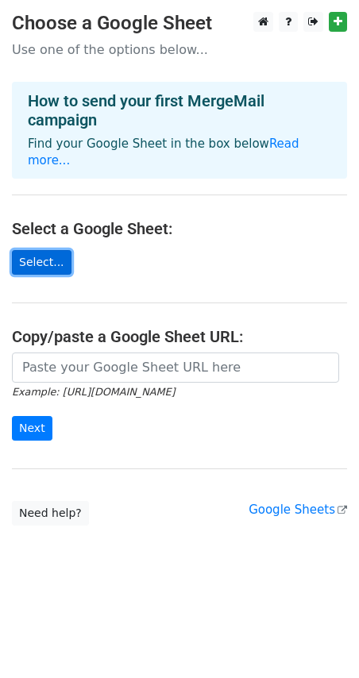
click at [51, 250] on link "Select..." at bounding box center [42, 262] width 60 height 25
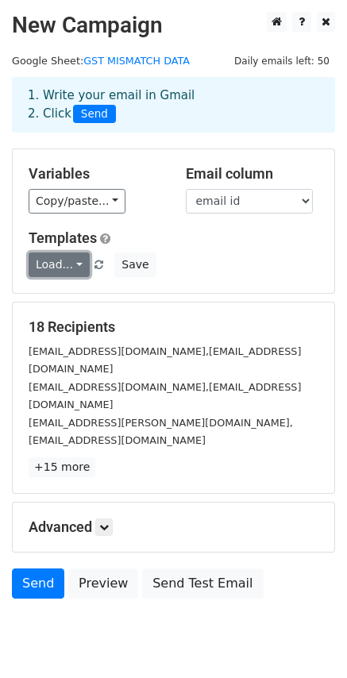
click at [65, 257] on link "Load..." at bounding box center [59, 264] width 61 height 25
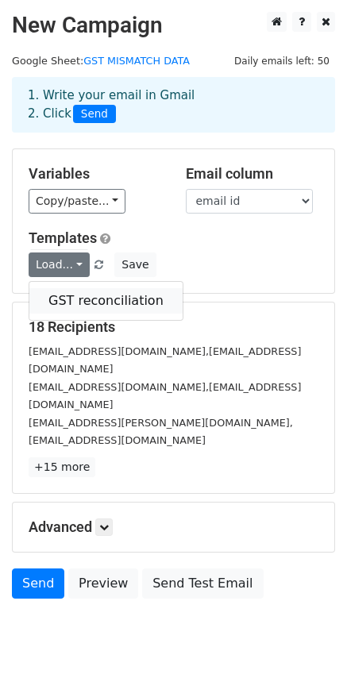
click at [83, 297] on link "GST reconciliation" at bounding box center [105, 300] width 153 height 25
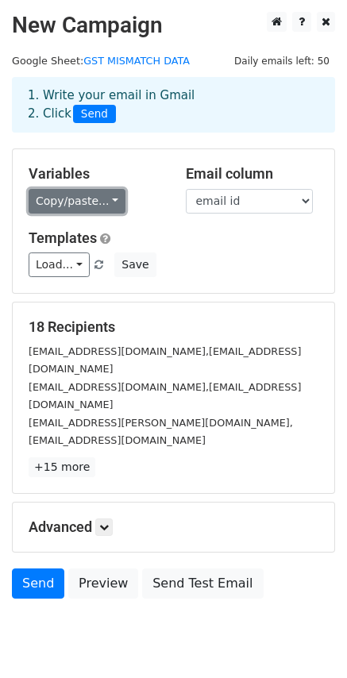
click at [78, 205] on link "Copy/paste..." at bounding box center [77, 201] width 97 height 25
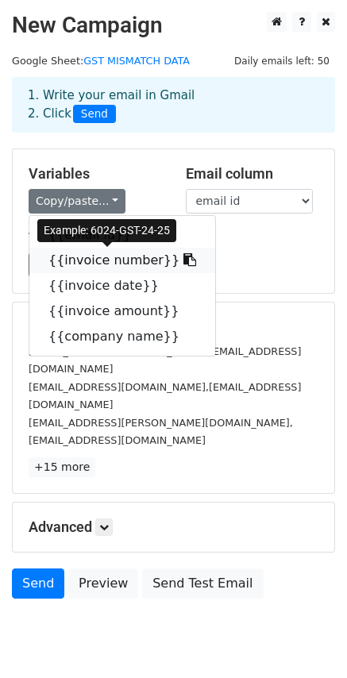
click at [86, 259] on link "{{invoice number}}" at bounding box center [122, 260] width 186 height 25
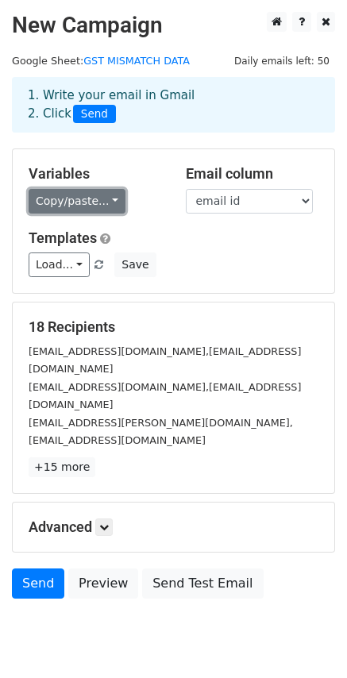
click at [70, 195] on link "Copy/paste..." at bounding box center [77, 201] width 97 height 25
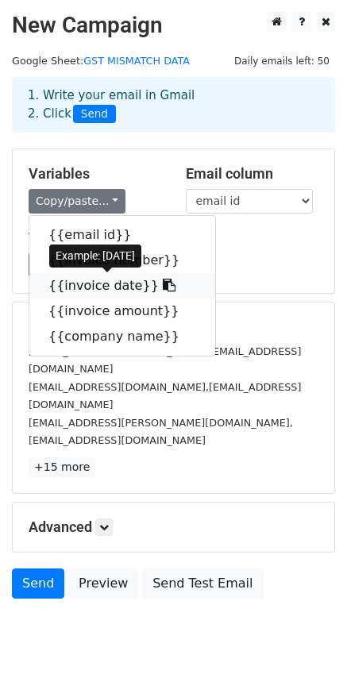
click at [82, 286] on link "{{invoice date}}" at bounding box center [122, 285] width 186 height 25
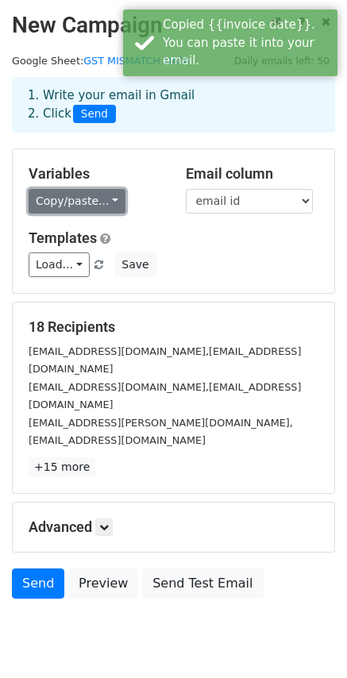
click at [76, 201] on link "Copy/paste..." at bounding box center [77, 201] width 97 height 25
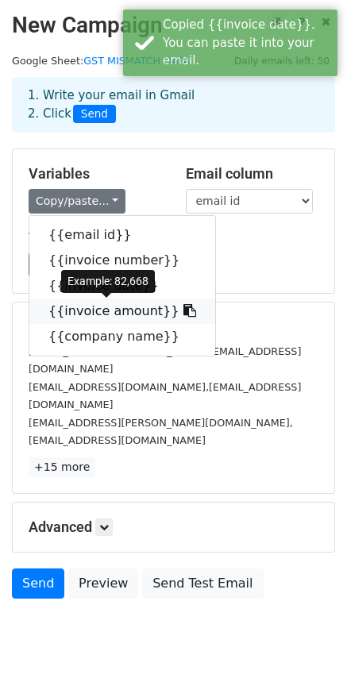
click at [81, 305] on link "{{invoice amount}}" at bounding box center [122, 310] width 186 height 25
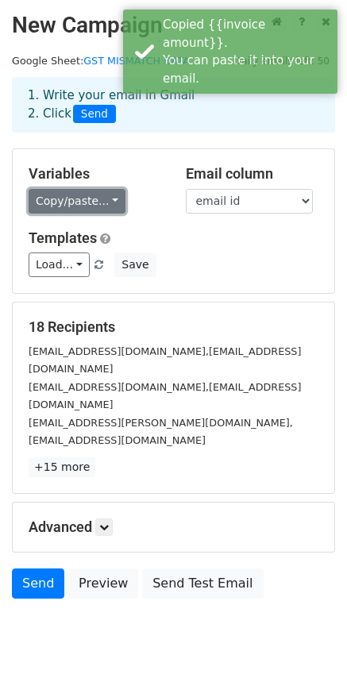
click at [96, 203] on link "Copy/paste..." at bounding box center [77, 201] width 97 height 25
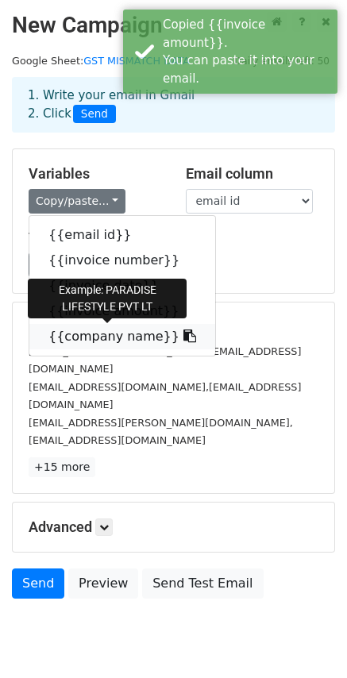
click at [82, 326] on link "{{company name}}" at bounding box center [122, 336] width 186 height 25
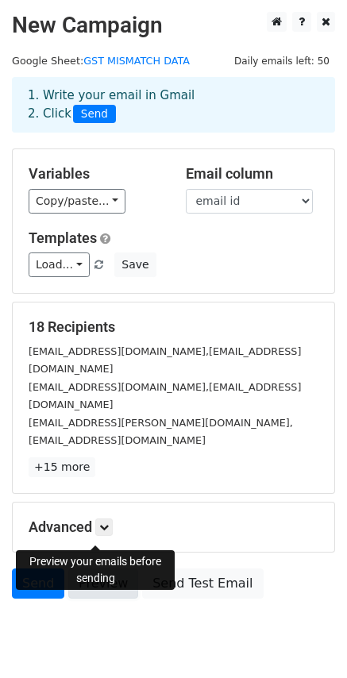
click at [94, 568] on link "Preview" at bounding box center [103, 583] width 70 height 30
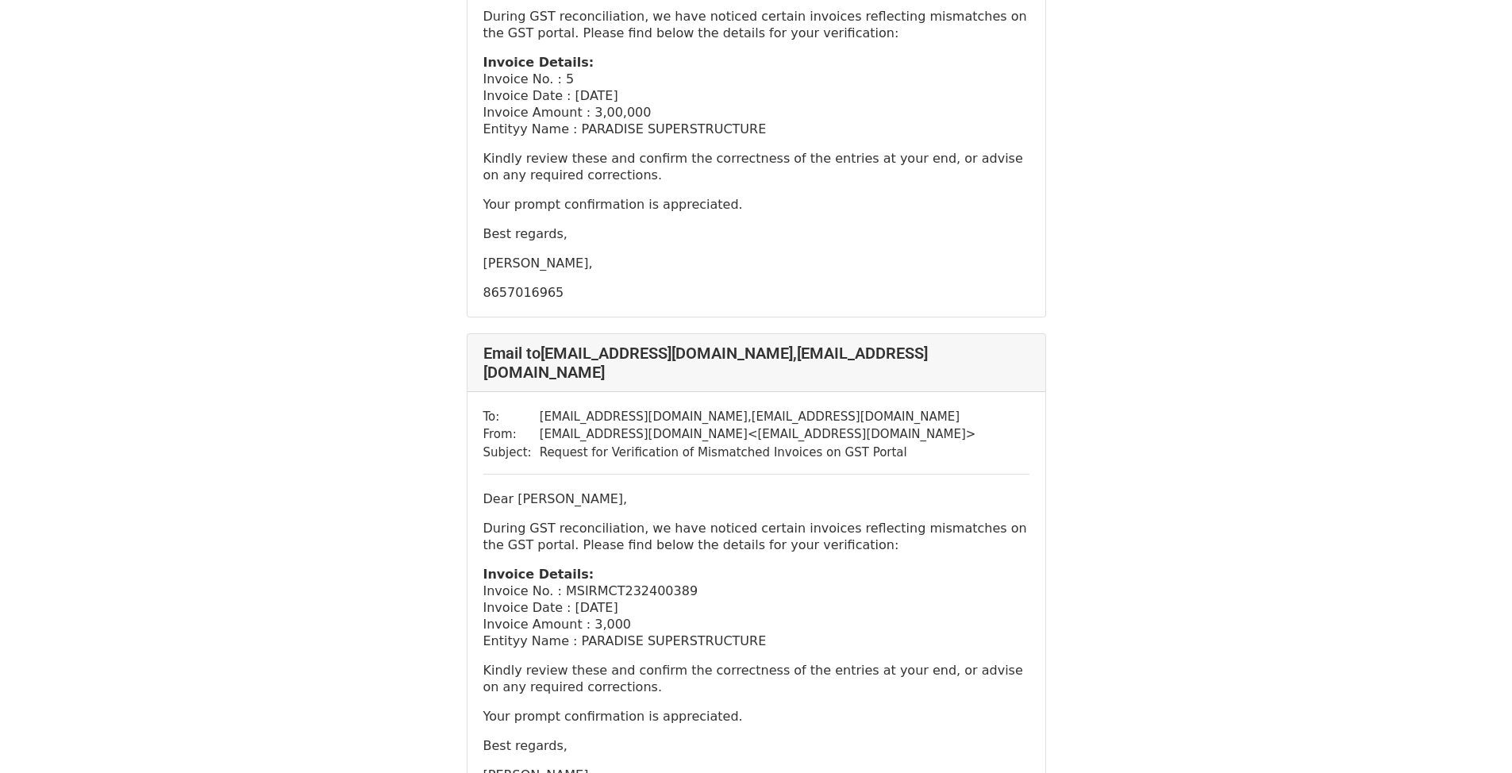
scroll to position [1349, 0]
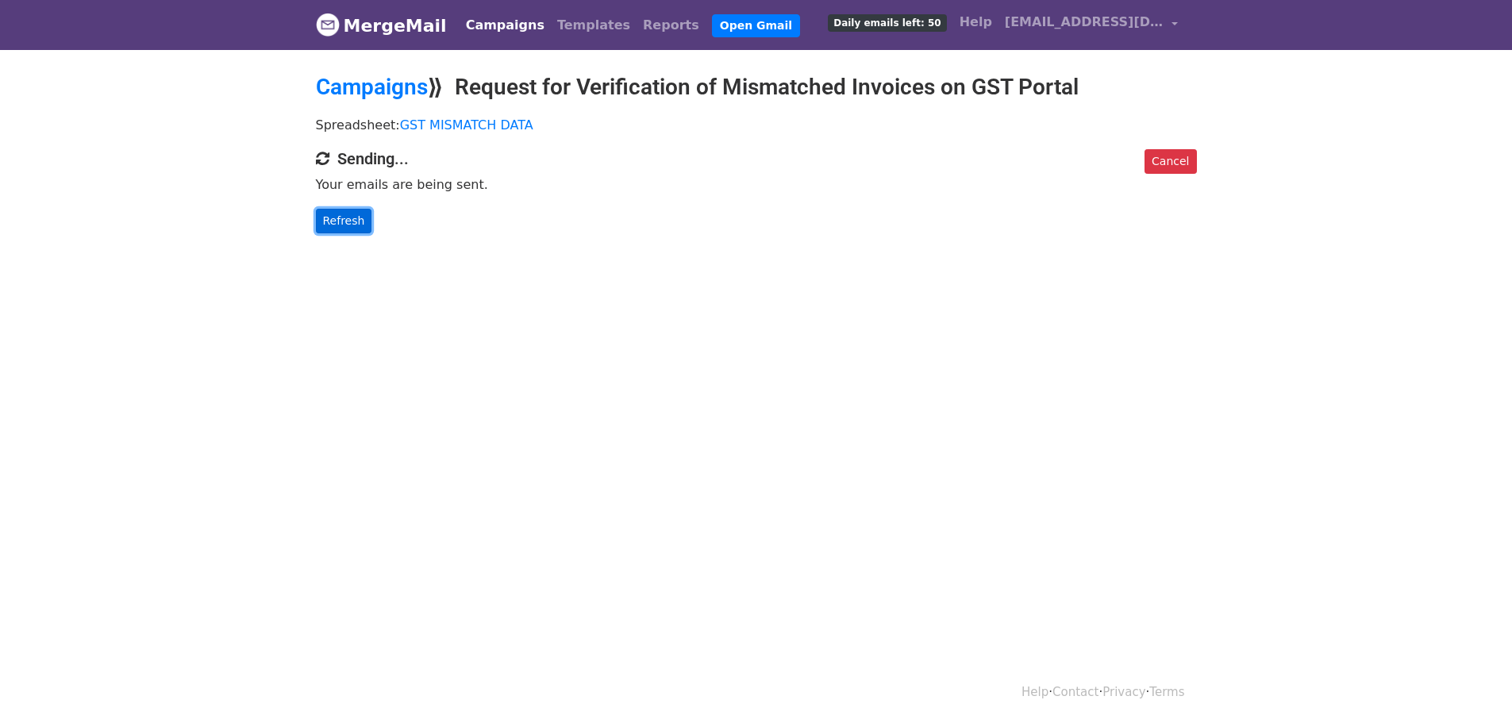
click at [358, 222] on link "Refresh" at bounding box center [344, 221] width 56 height 25
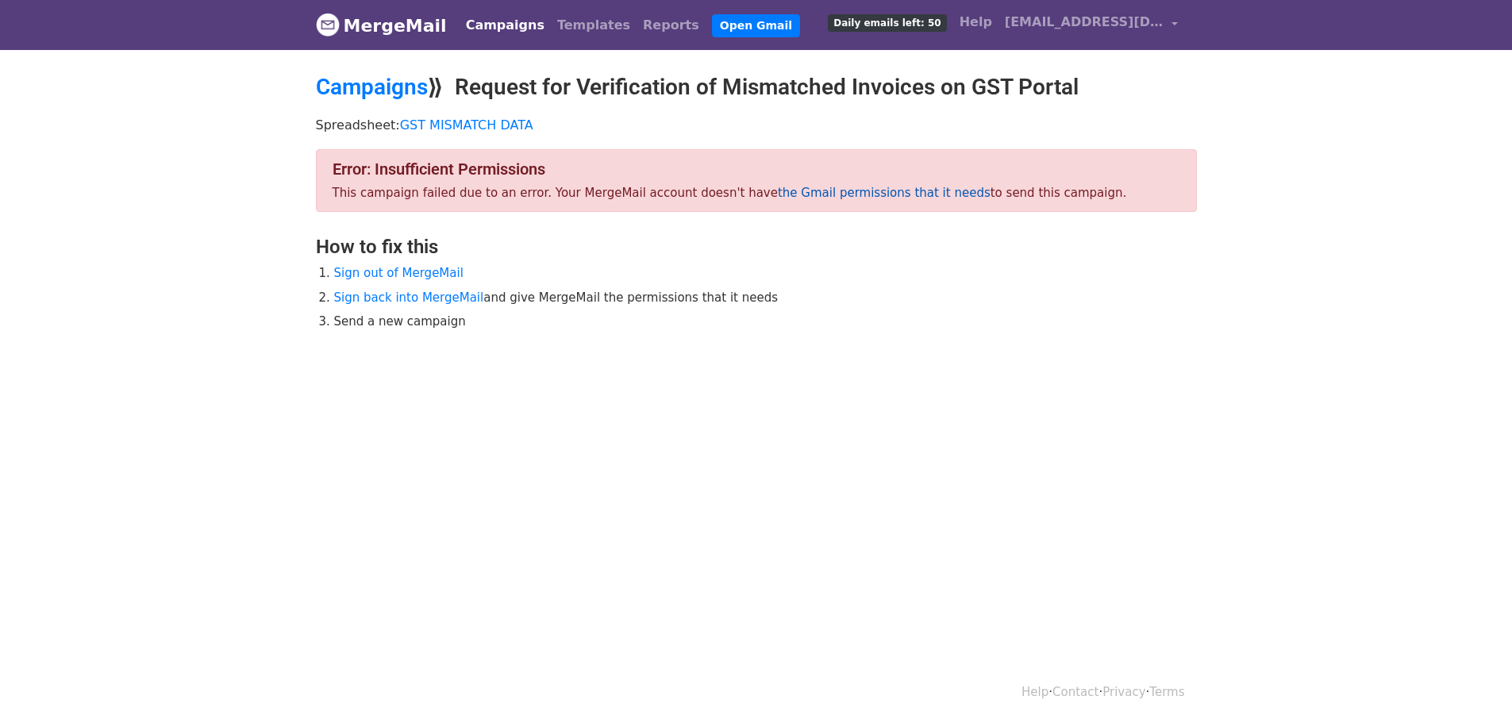
click at [788, 192] on link "the Gmail permissions that it needs" at bounding box center [884, 193] width 213 height 14
click at [1130, 13] on span "[EMAIL_ADDRESS][DOMAIN_NAME]" at bounding box center [1084, 22] width 159 height 19
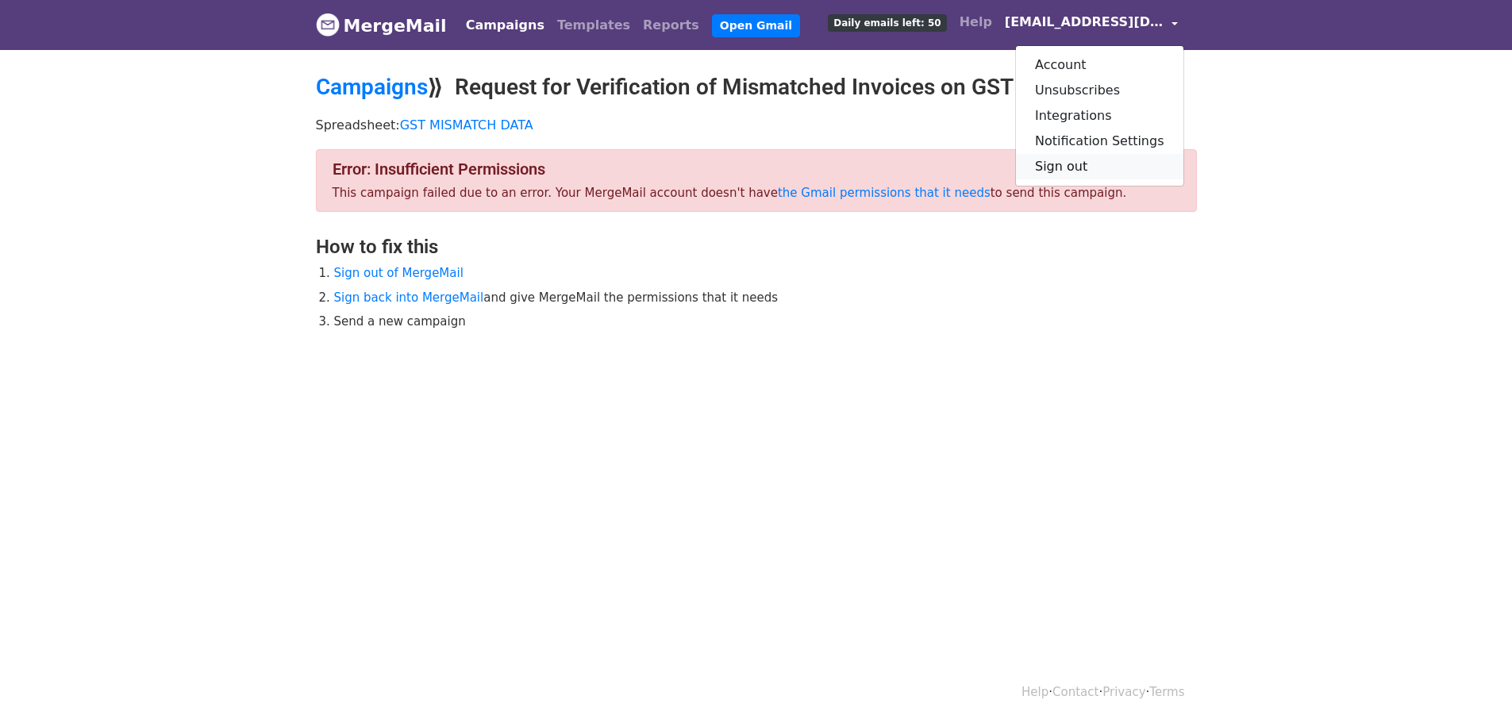
click at [1059, 170] on link "Sign out" at bounding box center [1099, 166] width 167 height 25
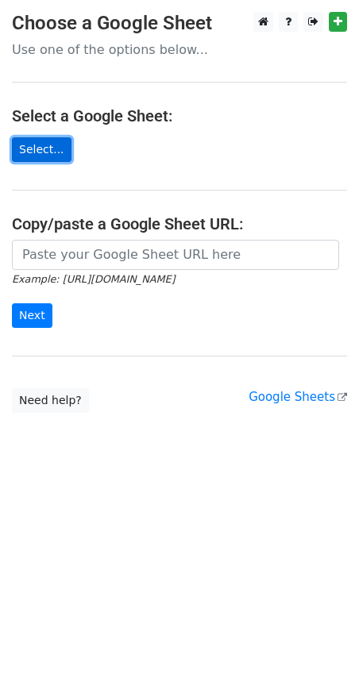
click at [41, 150] on link "Select..." at bounding box center [42, 149] width 60 height 25
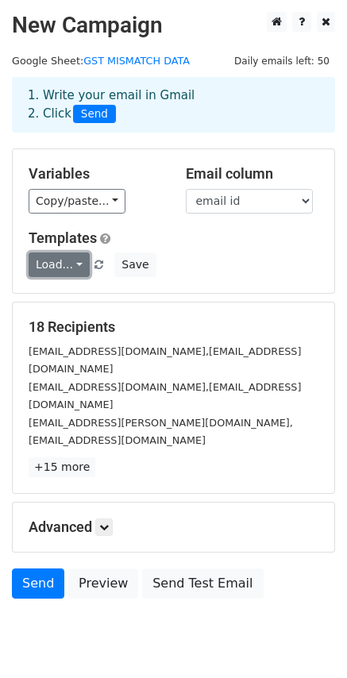
click at [44, 253] on link "Load..." at bounding box center [59, 264] width 61 height 25
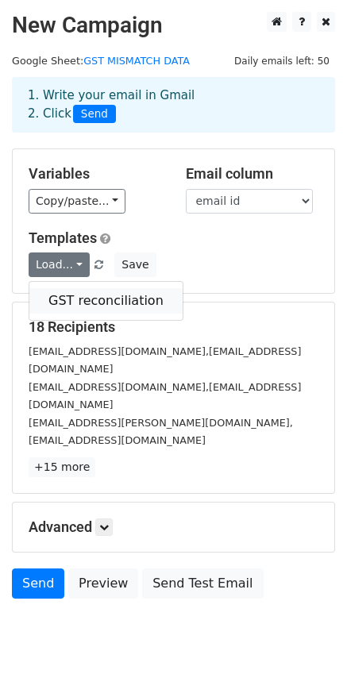
click at [62, 302] on link "GST reconciliation" at bounding box center [105, 300] width 153 height 25
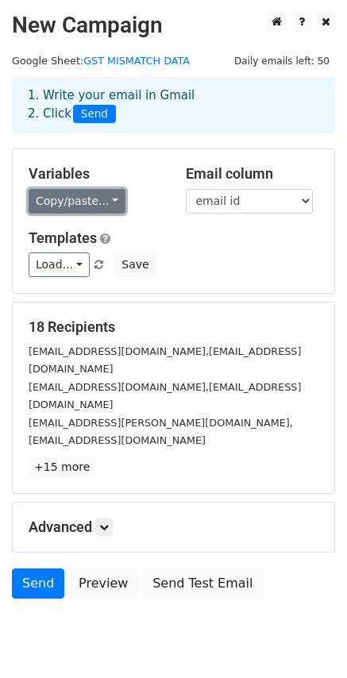
click at [88, 204] on link "Copy/paste..." at bounding box center [77, 201] width 97 height 25
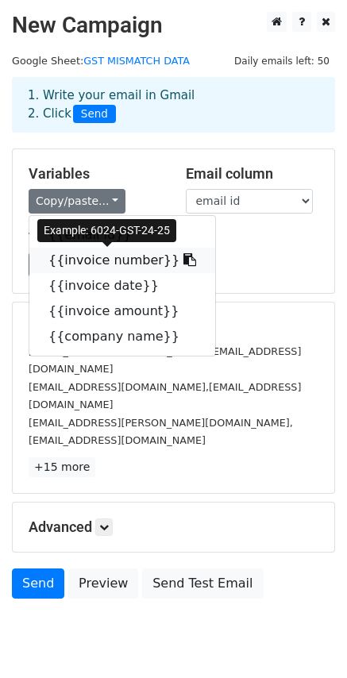
click at [71, 260] on link "{{invoice number}}" at bounding box center [122, 260] width 186 height 25
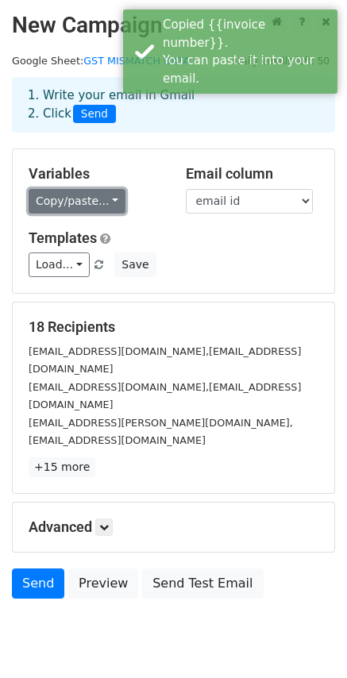
click at [76, 203] on link "Copy/paste..." at bounding box center [77, 201] width 97 height 25
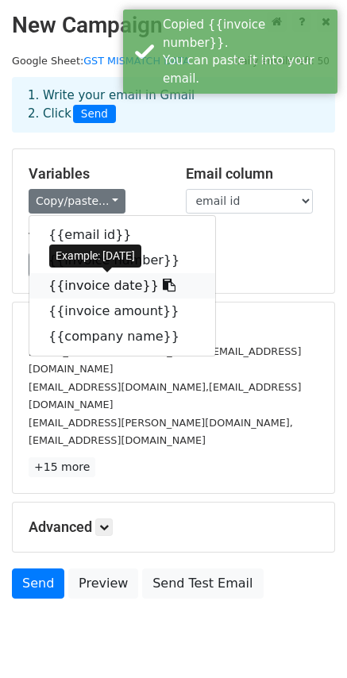
click at [86, 287] on link "{{invoice date}}" at bounding box center [122, 285] width 186 height 25
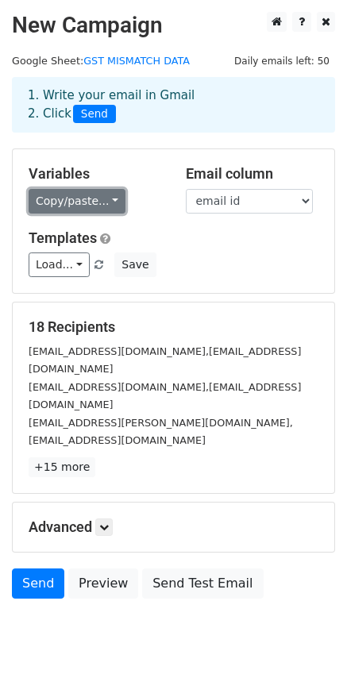
click at [76, 194] on link "Copy/paste..." at bounding box center [77, 201] width 97 height 25
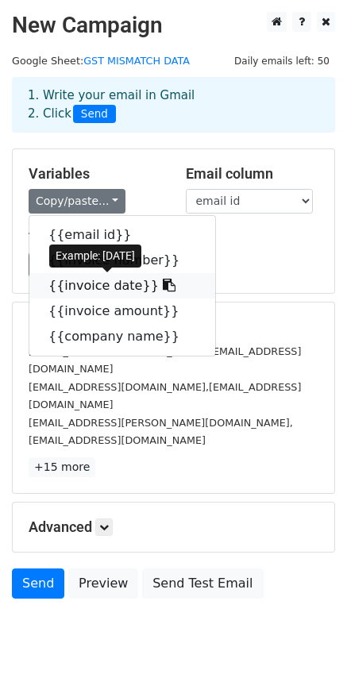
click at [83, 286] on link "{{invoice date}}" at bounding box center [122, 285] width 186 height 25
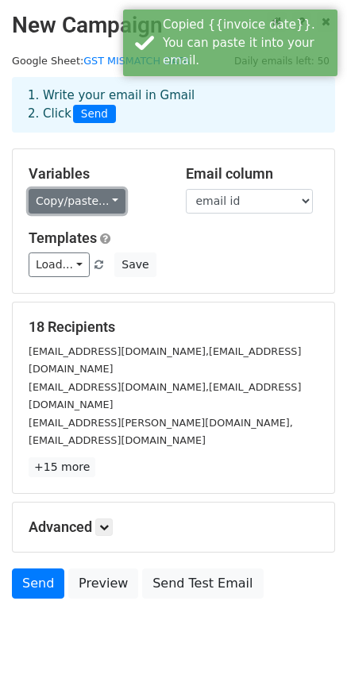
click at [63, 205] on link "Copy/paste..." at bounding box center [77, 201] width 97 height 25
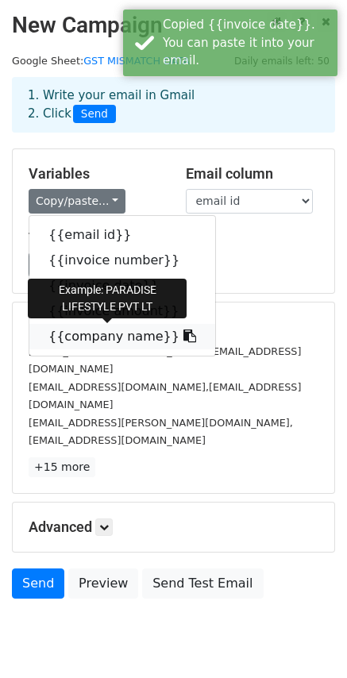
click at [71, 330] on link "{{company name}}" at bounding box center [122, 336] width 186 height 25
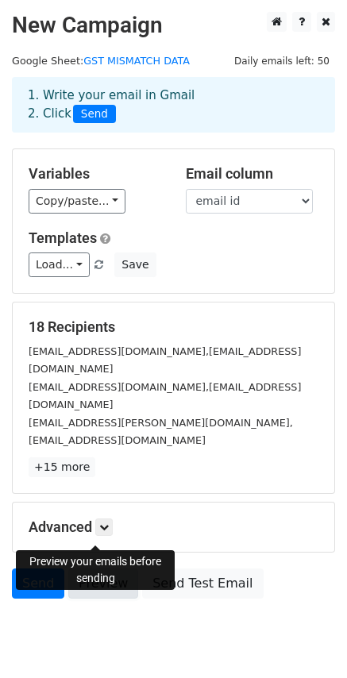
click at [97, 568] on link "Preview" at bounding box center [103, 583] width 70 height 30
click at [98, 568] on link "Preview" at bounding box center [103, 583] width 70 height 30
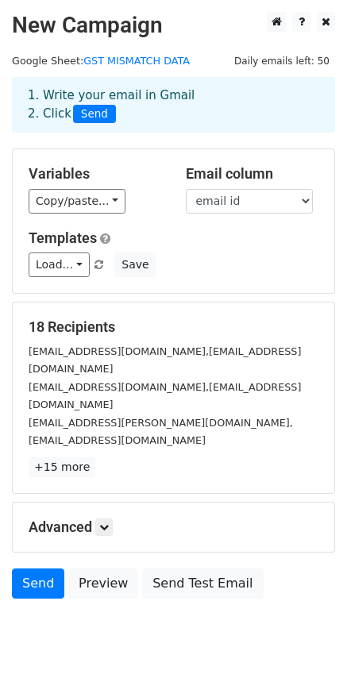
click at [72, 187] on div "Variables Copy/paste... {{email id}} {{invoice number}} {{invoice date}} {{invo…" at bounding box center [95, 189] width 157 height 48
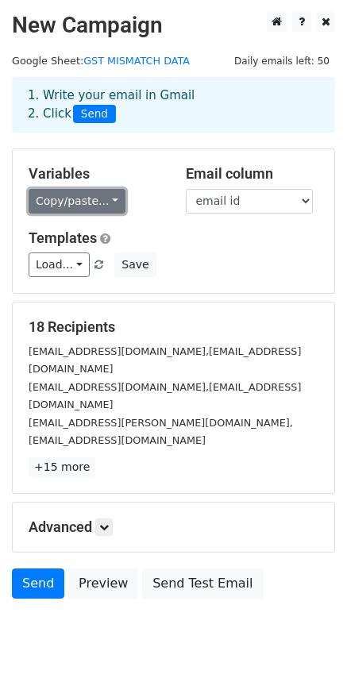
click at [67, 200] on link "Copy/paste..." at bounding box center [77, 201] width 97 height 25
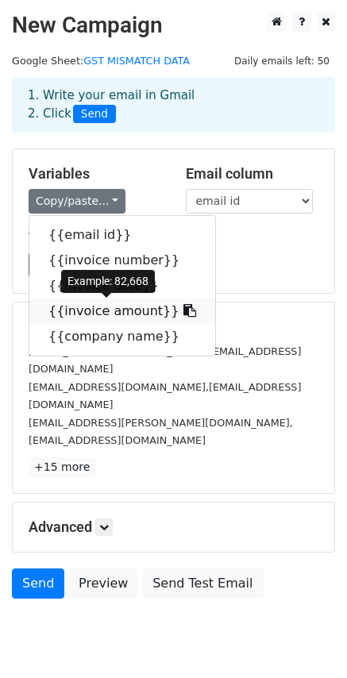
click at [78, 302] on link "{{invoice amount}}" at bounding box center [122, 310] width 186 height 25
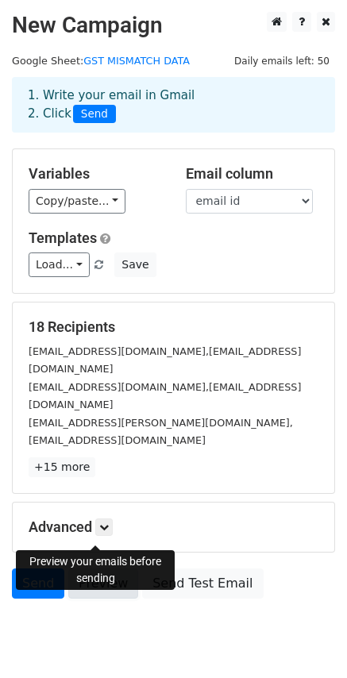
click at [98, 568] on link "Preview" at bounding box center [103, 583] width 70 height 30
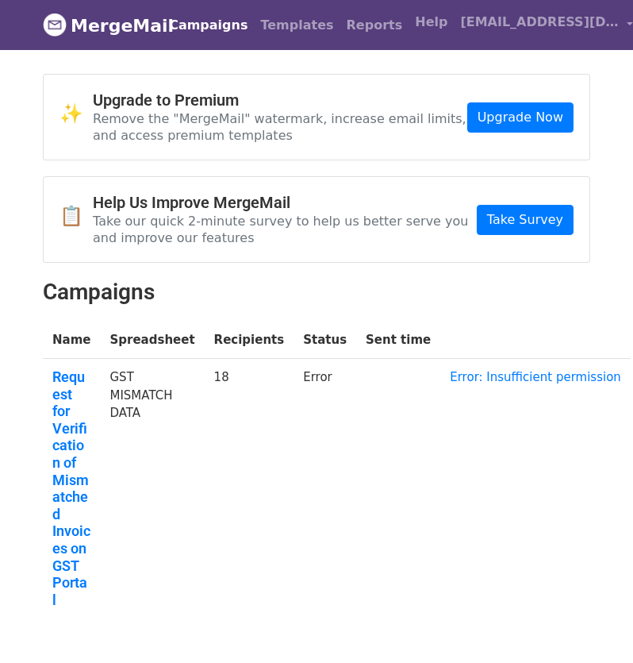
click at [90, 329] on th "Name" at bounding box center [71, 339] width 57 height 37
click at [475, 379] on link "Error: Insufficient permission" at bounding box center [535, 377] width 171 height 14
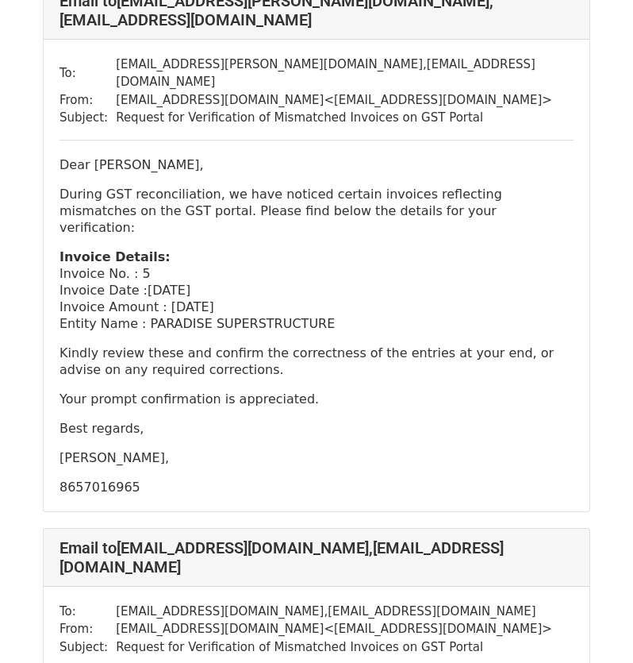
scroll to position [1428, 0]
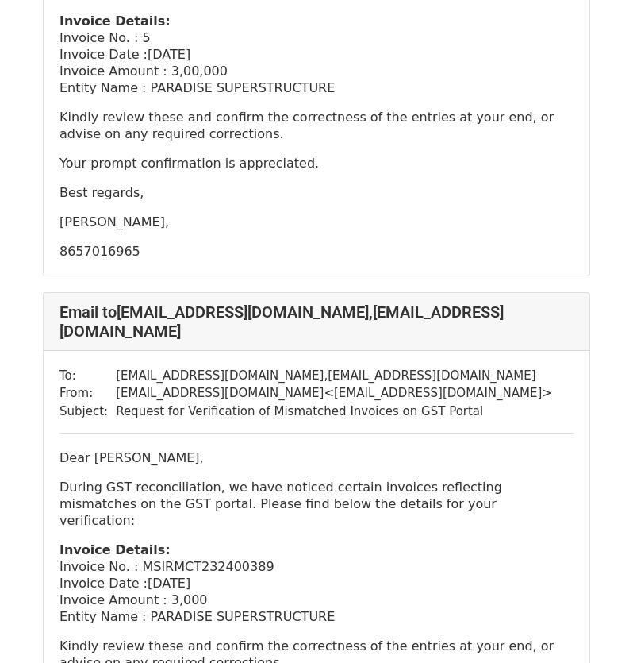
scroll to position [1428, 0]
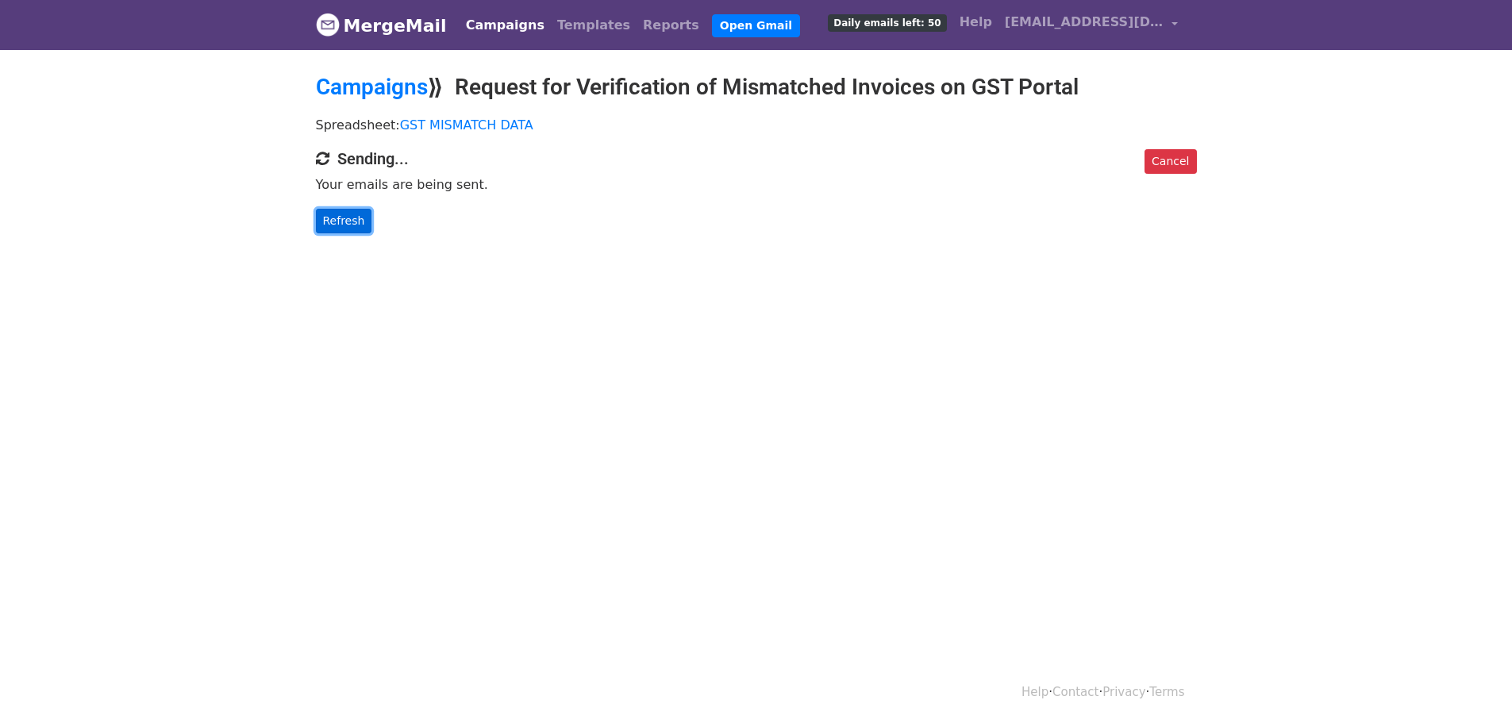
click at [326, 210] on link "Refresh" at bounding box center [344, 221] width 56 height 25
click at [351, 209] on link "Refresh" at bounding box center [344, 221] width 56 height 25
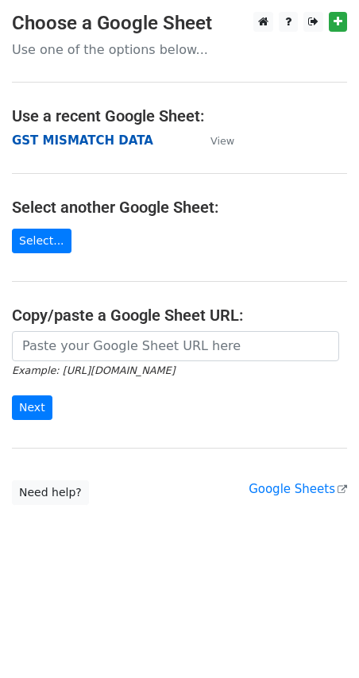
click at [70, 139] on strong "GST MISMATCH DATA" at bounding box center [82, 140] width 141 height 14
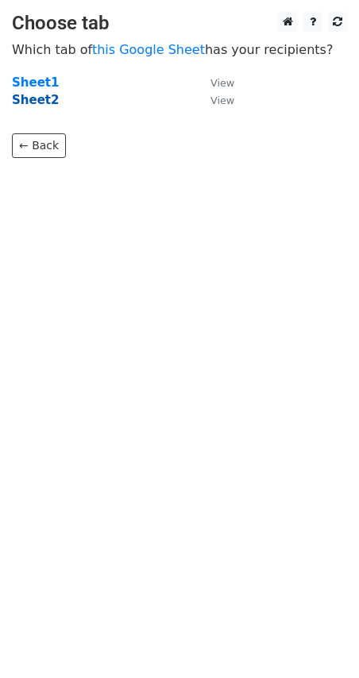
click at [41, 101] on strong "Sheet2" at bounding box center [35, 100] width 47 height 14
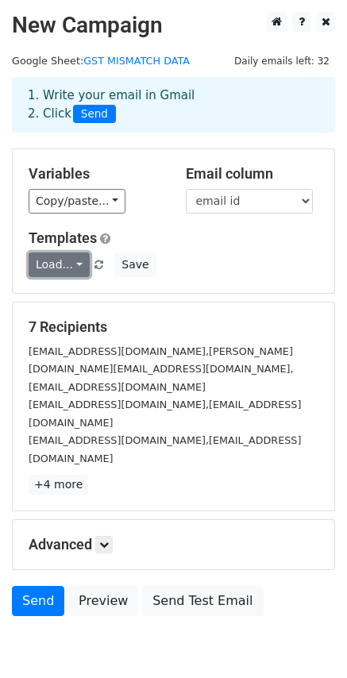
click at [68, 267] on link "Load..." at bounding box center [59, 264] width 61 height 25
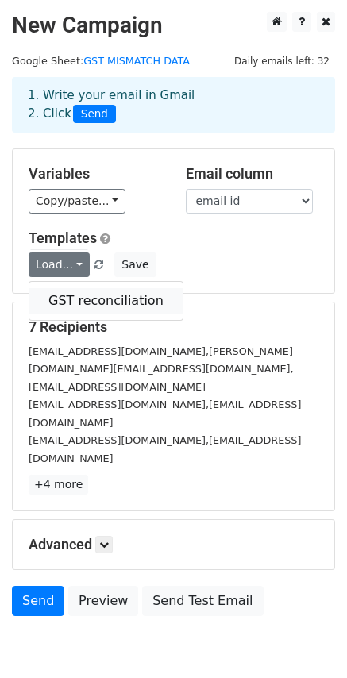
click at [72, 294] on link "GST reconciliation" at bounding box center [105, 300] width 153 height 25
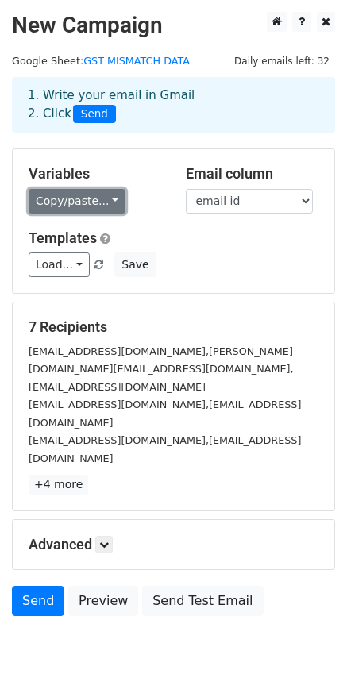
click at [62, 197] on link "Copy/paste..." at bounding box center [77, 201] width 97 height 25
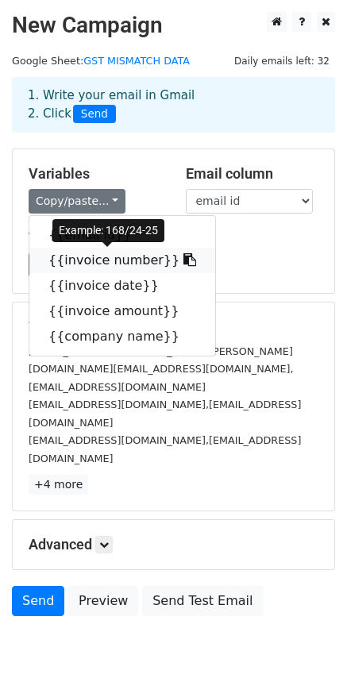
click at [86, 261] on link "{{invoice number}}" at bounding box center [122, 260] width 186 height 25
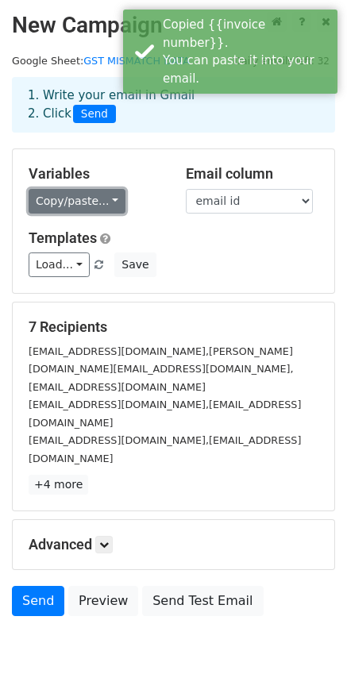
click at [75, 200] on link "Copy/paste..." at bounding box center [77, 201] width 97 height 25
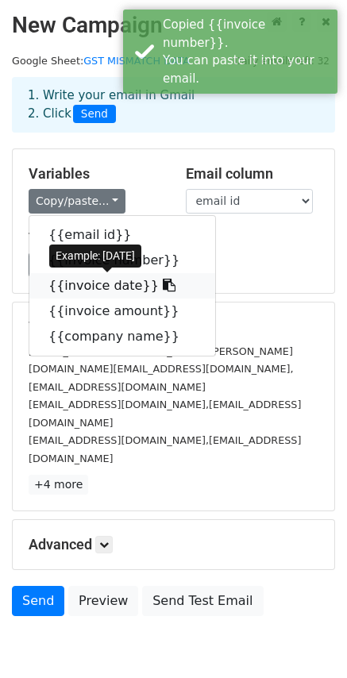
click at [85, 281] on link "{{invoice date}}" at bounding box center [122, 285] width 186 height 25
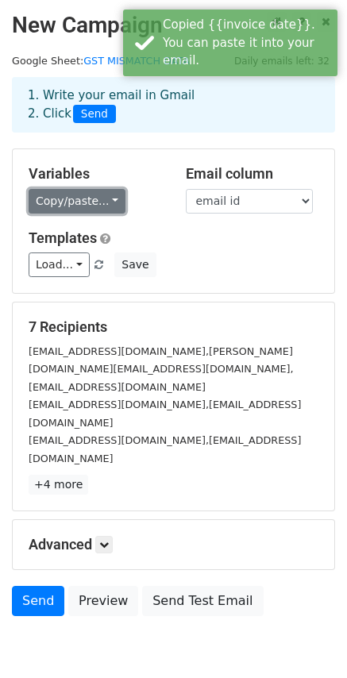
click at [74, 206] on link "Copy/paste..." at bounding box center [77, 201] width 97 height 25
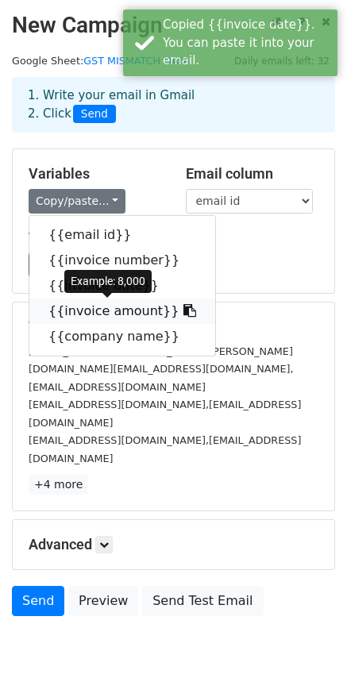
click at [83, 309] on link "{{invoice amount}}" at bounding box center [122, 310] width 186 height 25
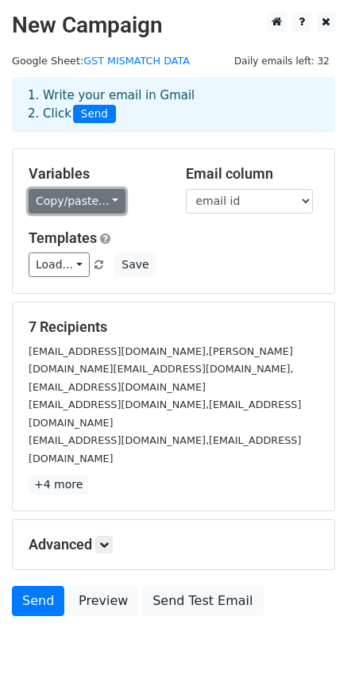
click at [67, 208] on link "Copy/paste..." at bounding box center [77, 201] width 97 height 25
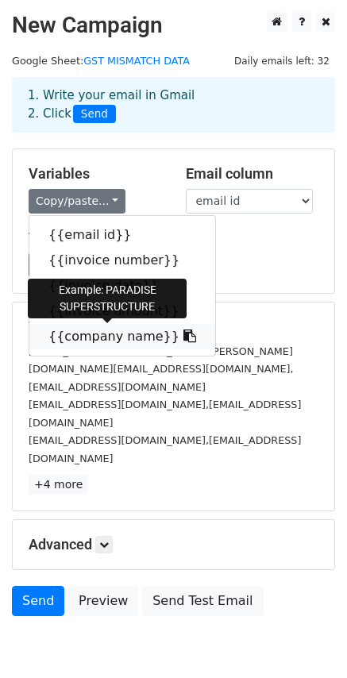
click at [75, 330] on link "{{company name}}" at bounding box center [122, 336] width 186 height 25
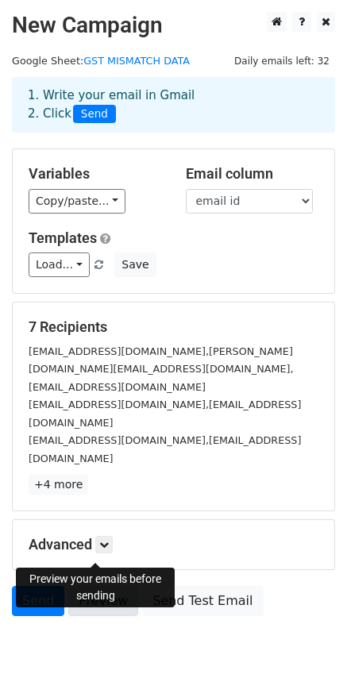
click at [91, 586] on link "Preview" at bounding box center [103, 601] width 70 height 30
click at [35, 586] on link "Send" at bounding box center [38, 601] width 52 height 30
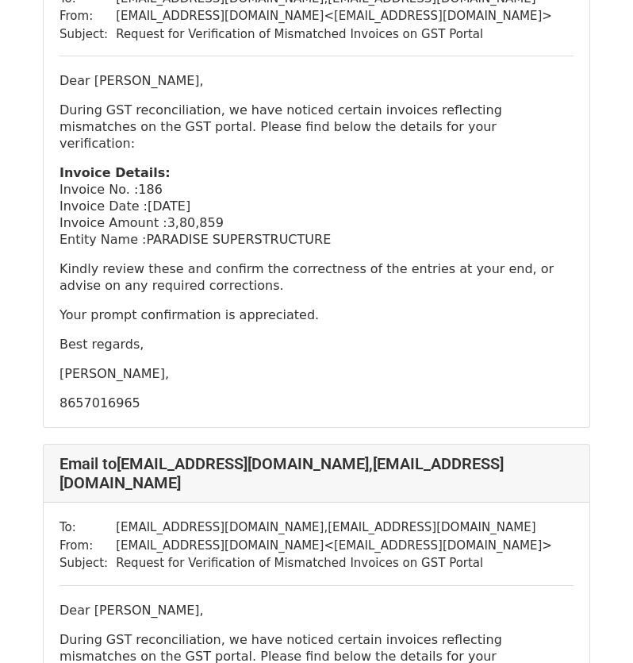
scroll to position [873, 0]
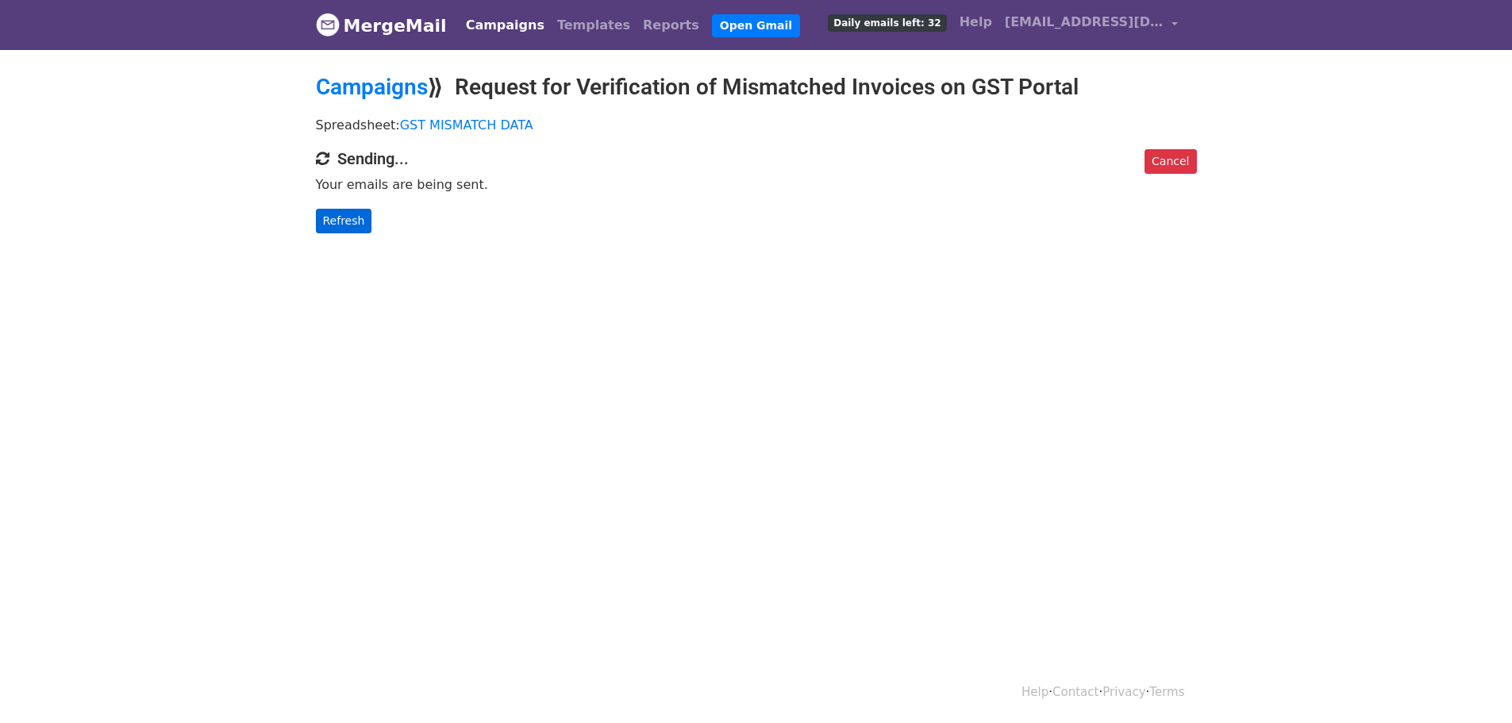
click at [313, 221] on div "Cancel Sending... Your emails are being sent. Refresh" at bounding box center [756, 191] width 905 height 84
click at [327, 224] on link "Refresh" at bounding box center [344, 221] width 56 height 25
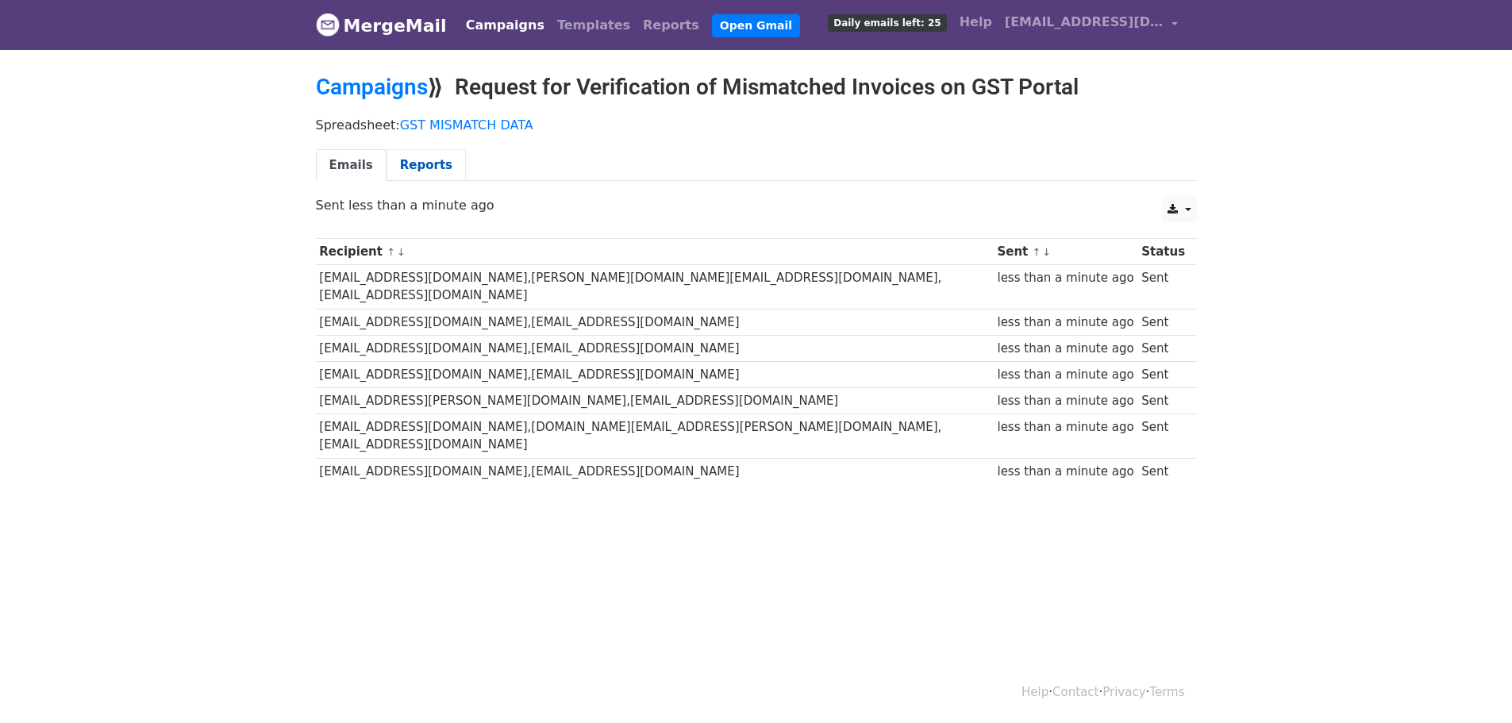
click at [427, 174] on link "Reports" at bounding box center [425, 165] width 79 height 33
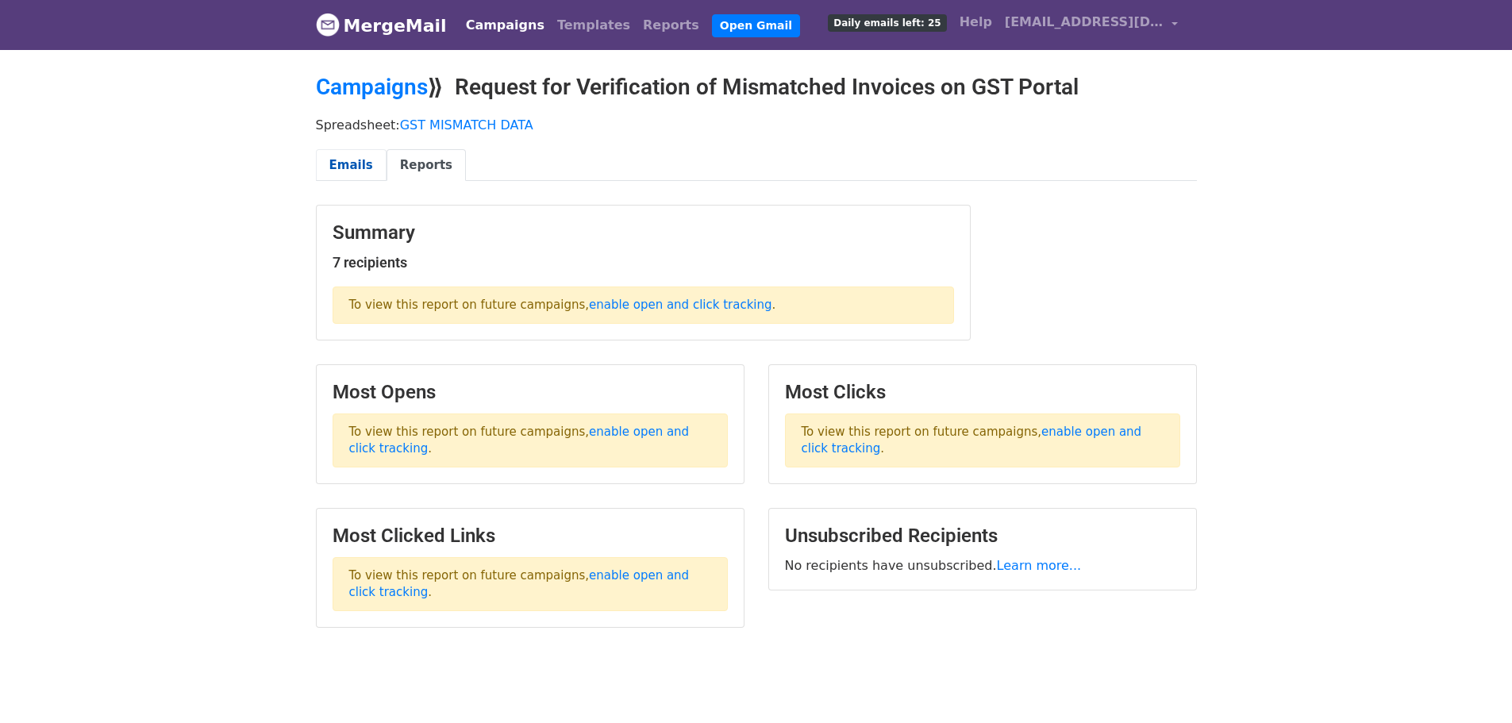
click at [341, 160] on link "Emails" at bounding box center [351, 165] width 71 height 33
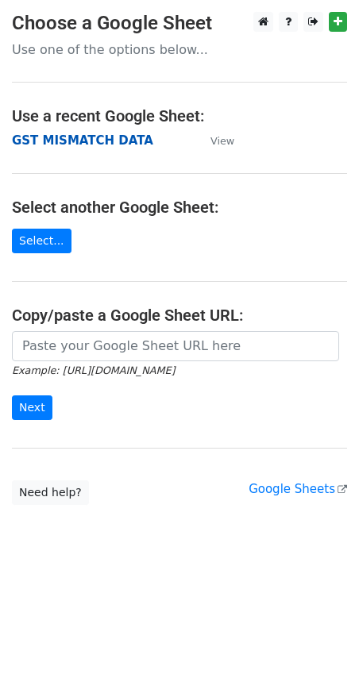
click at [86, 144] on strong "GST MISMATCH DATA" at bounding box center [82, 140] width 141 height 14
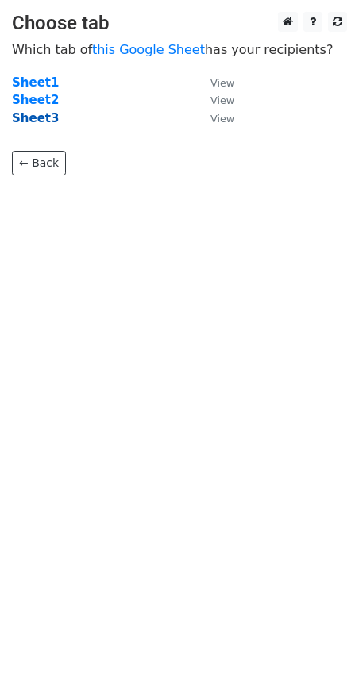
click at [39, 117] on strong "Sheet3" at bounding box center [35, 118] width 47 height 14
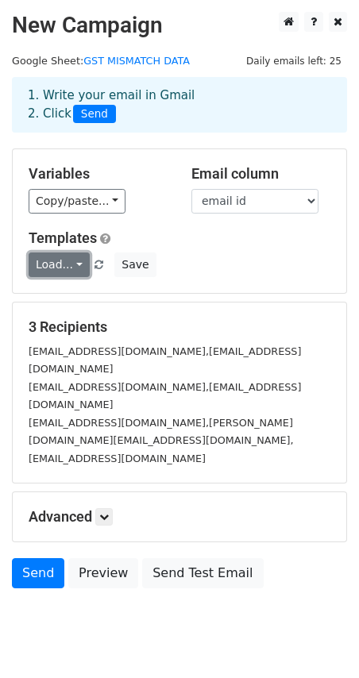
click at [68, 273] on link "Load..." at bounding box center [59, 264] width 61 height 25
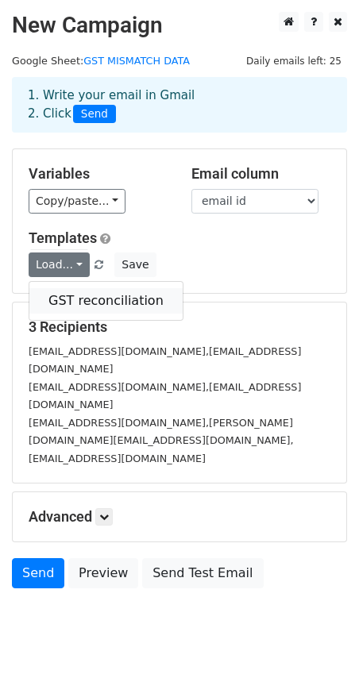
click at [81, 301] on link "GST reconciliation" at bounding box center [105, 300] width 153 height 25
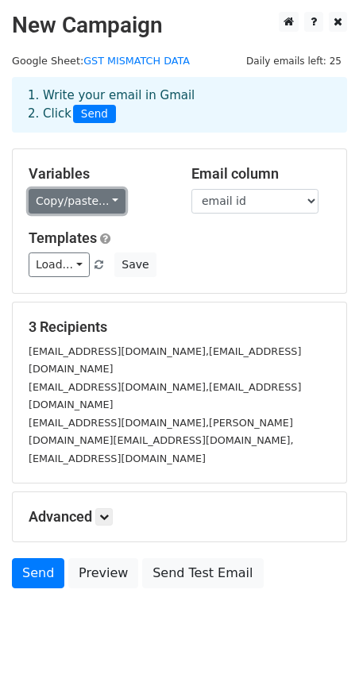
click at [104, 196] on link "Copy/paste..." at bounding box center [77, 201] width 97 height 25
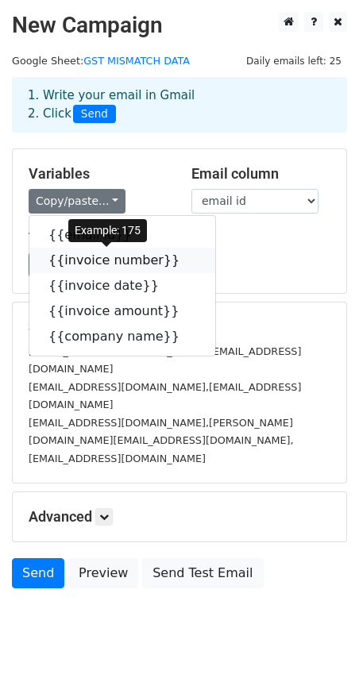
drag, startPoint x: 80, startPoint y: 255, endPoint x: 2, endPoint y: 287, distance: 85.0
click at [80, 255] on link "{{invoice number}}" at bounding box center [122, 260] width 186 height 25
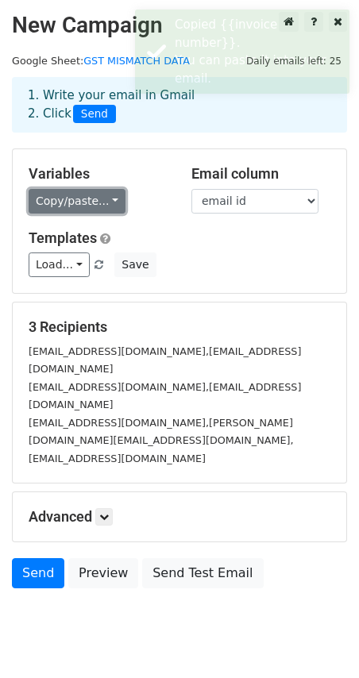
click at [77, 190] on link "Copy/paste..." at bounding box center [77, 201] width 97 height 25
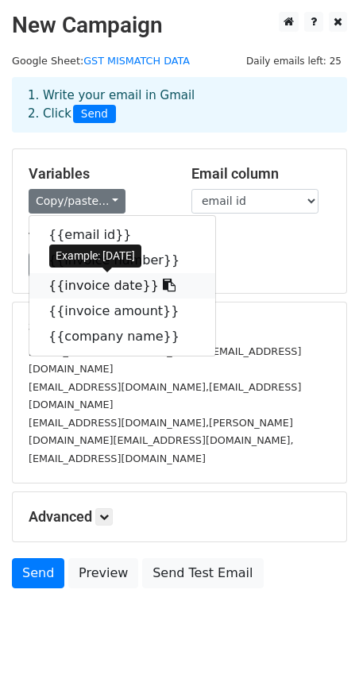
click at [87, 286] on link "{{invoice date}}" at bounding box center [122, 285] width 186 height 25
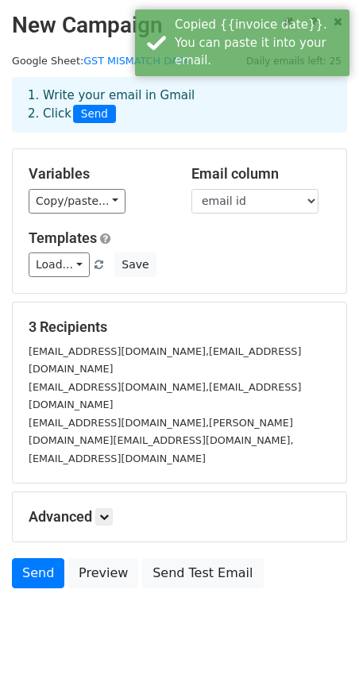
click at [90, 182] on h5 "Variables" at bounding box center [98, 173] width 139 height 17
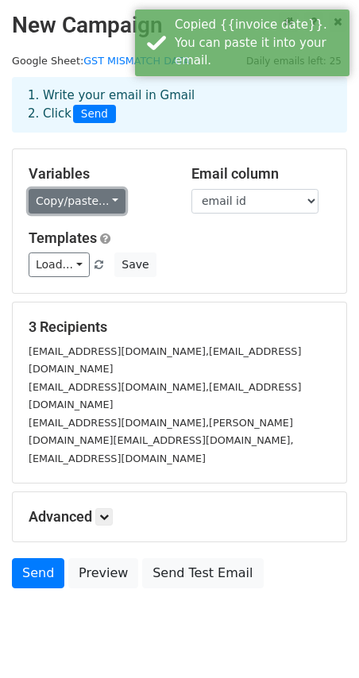
click at [90, 200] on link "Copy/paste..." at bounding box center [77, 201] width 97 height 25
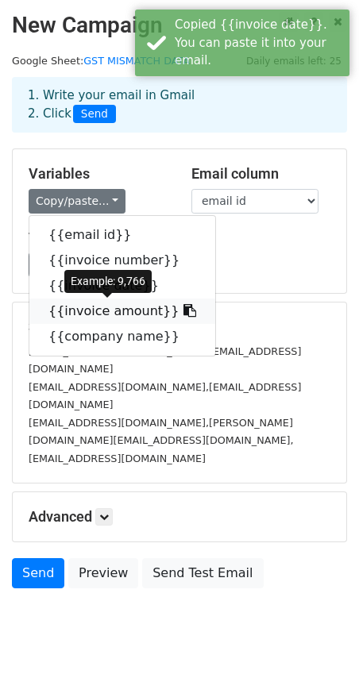
click at [93, 311] on link "{{invoice amount}}" at bounding box center [122, 310] width 186 height 25
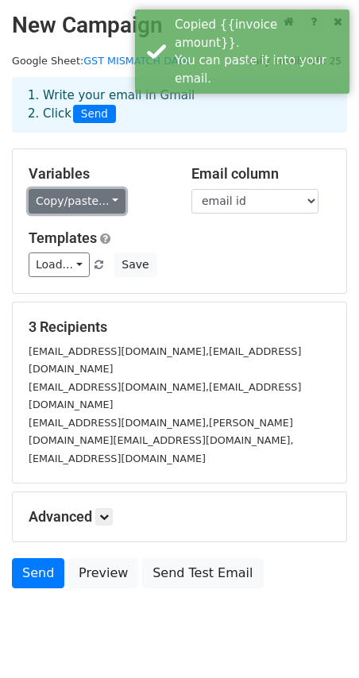
click at [92, 202] on link "Copy/paste..." at bounding box center [77, 201] width 97 height 25
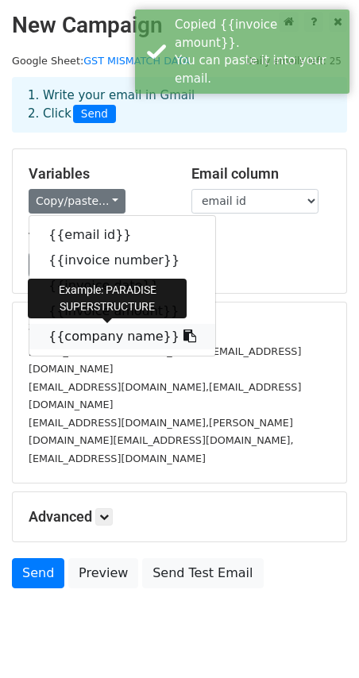
click at [75, 340] on link "{{company name}}" at bounding box center [122, 336] width 186 height 25
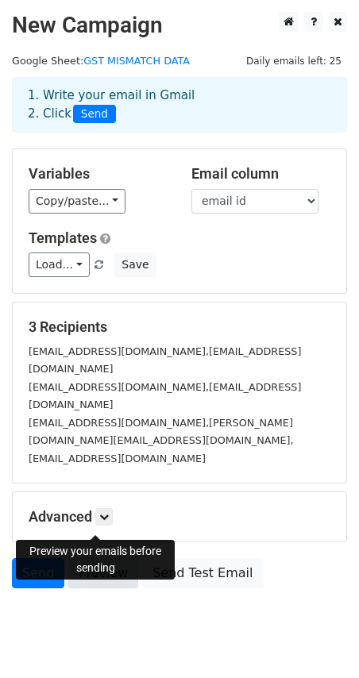
click at [94, 558] on link "Preview" at bounding box center [103, 573] width 70 height 30
click at [68, 558] on link "Preview" at bounding box center [103, 573] width 70 height 30
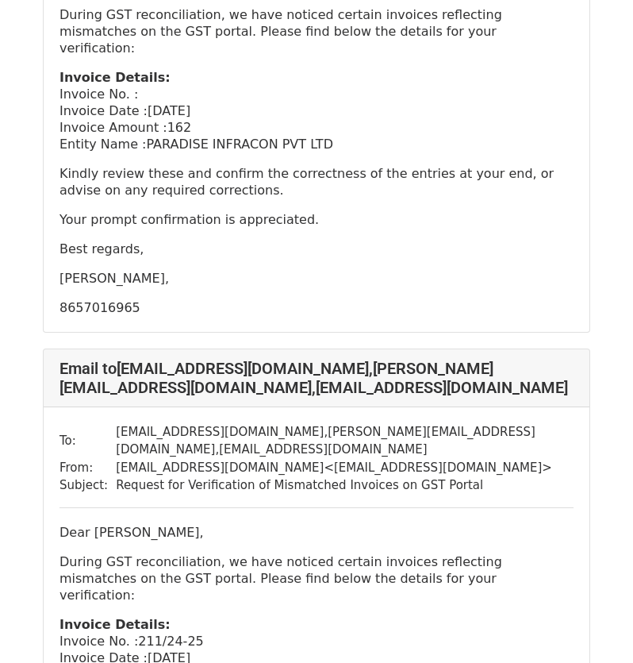
scroll to position [1095, 0]
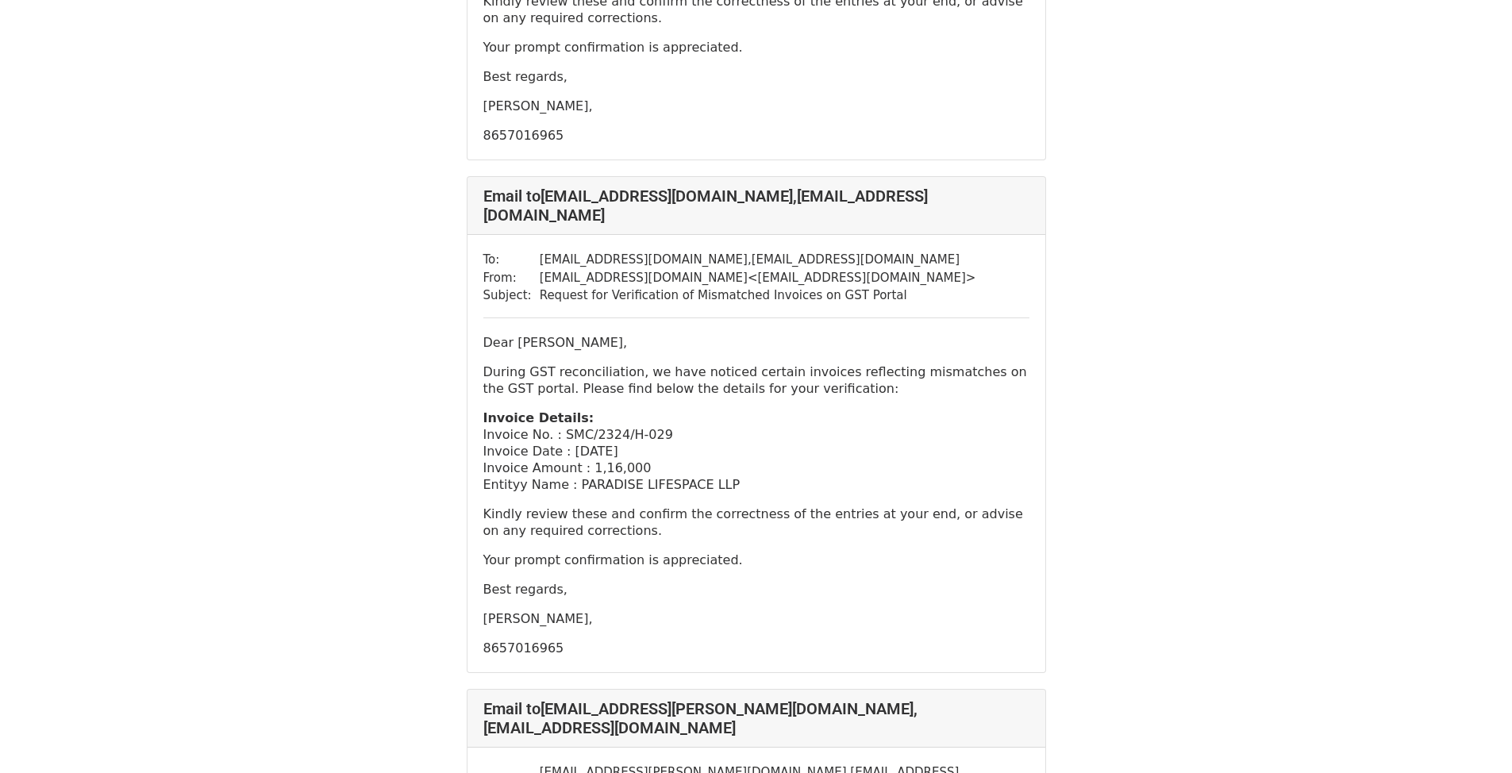
scroll to position [5158, 0]
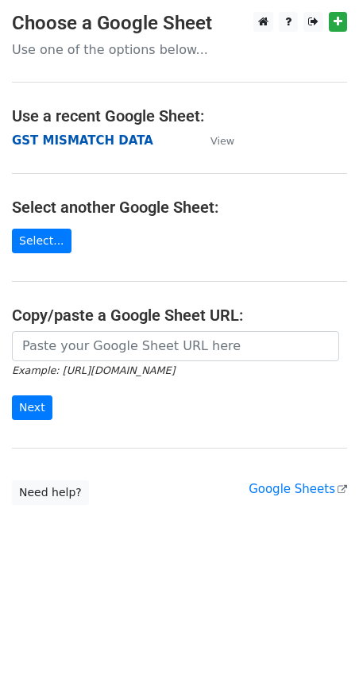
click at [86, 136] on strong "GST MISMATCH DATA" at bounding box center [82, 140] width 141 height 14
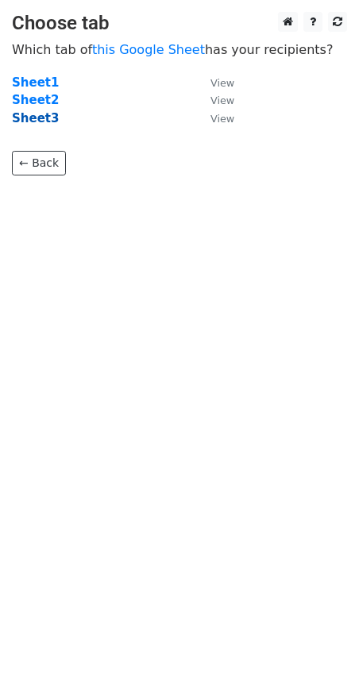
click at [31, 123] on strong "Sheet3" at bounding box center [35, 118] width 47 height 14
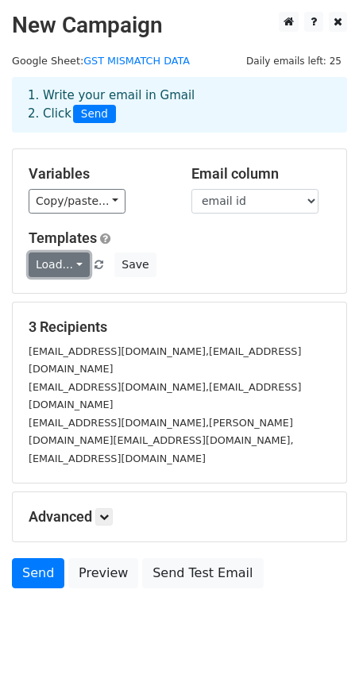
click at [74, 263] on link "Load..." at bounding box center [59, 264] width 61 height 25
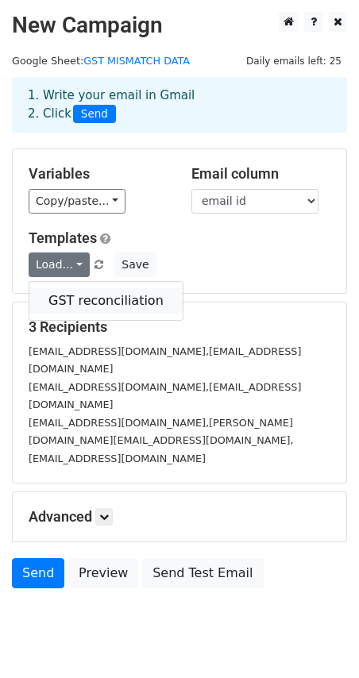
click at [79, 298] on link "GST reconciliation" at bounding box center [105, 300] width 153 height 25
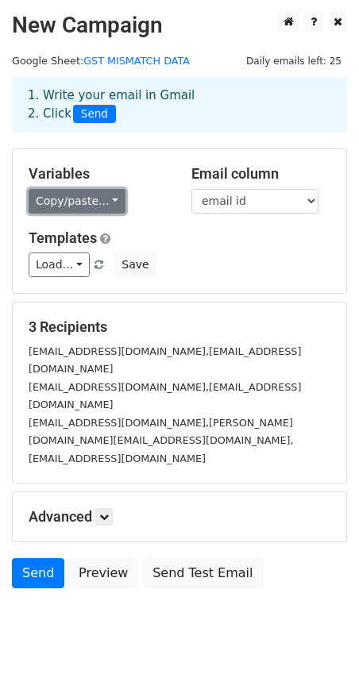
click at [39, 190] on link "Copy/paste..." at bounding box center [77, 201] width 97 height 25
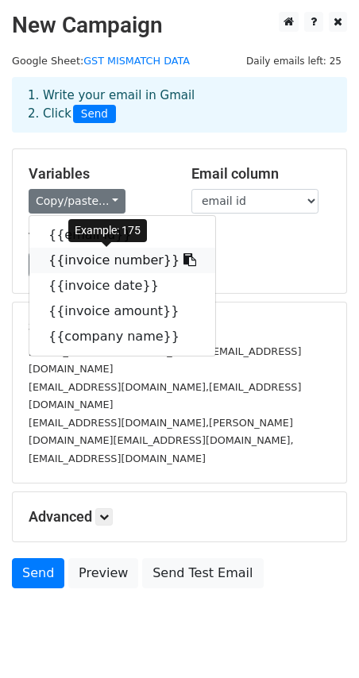
click at [54, 258] on link "{{invoice number}}" at bounding box center [122, 260] width 186 height 25
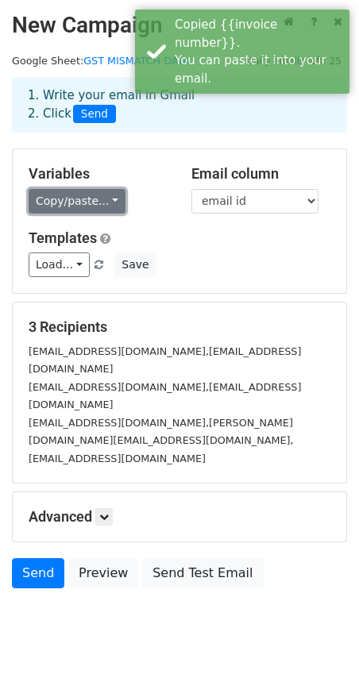
click at [63, 190] on link "Copy/paste..." at bounding box center [77, 201] width 97 height 25
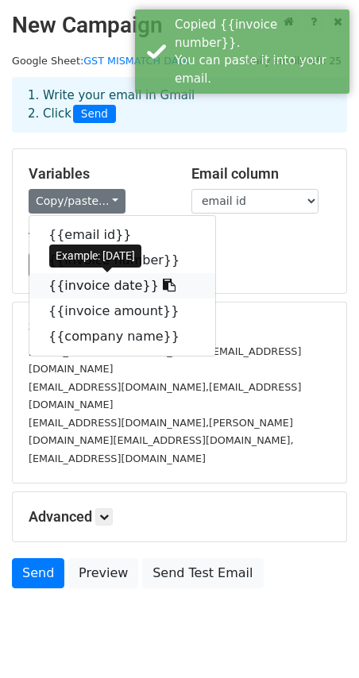
click at [85, 280] on link "{{invoice date}}" at bounding box center [122, 285] width 186 height 25
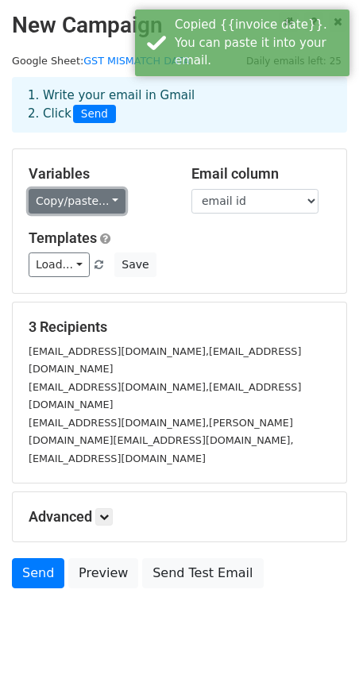
click at [90, 199] on link "Copy/paste..." at bounding box center [77, 201] width 97 height 25
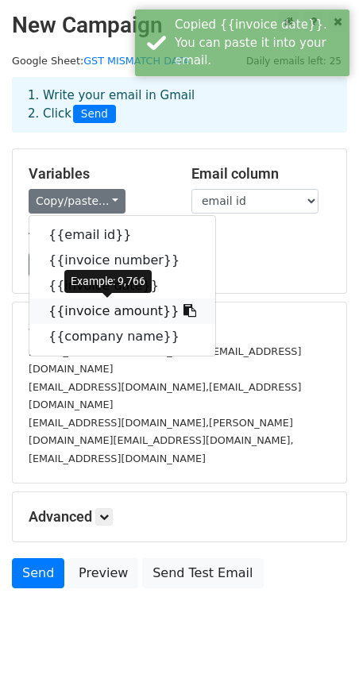
click at [106, 309] on link "{{invoice amount}}" at bounding box center [122, 310] width 186 height 25
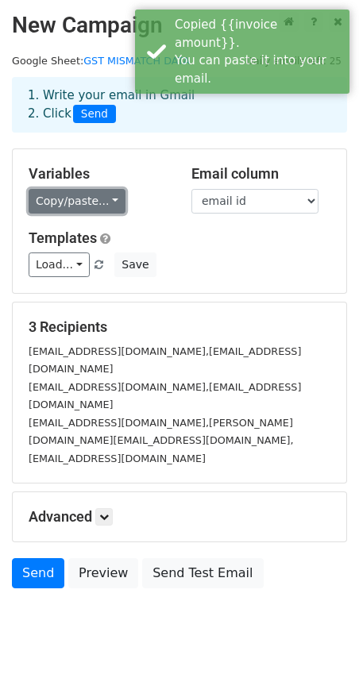
click at [70, 201] on link "Copy/paste..." at bounding box center [77, 201] width 97 height 25
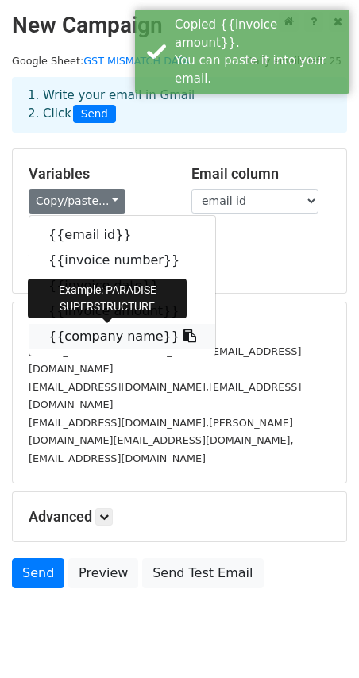
click at [83, 329] on link "{{company name}}" at bounding box center [122, 336] width 186 height 25
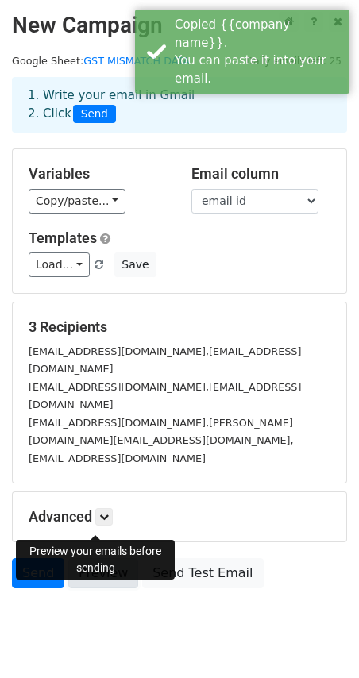
click at [102, 558] on link "Preview" at bounding box center [103, 573] width 70 height 30
